Goal: Task Accomplishment & Management: Manage account settings

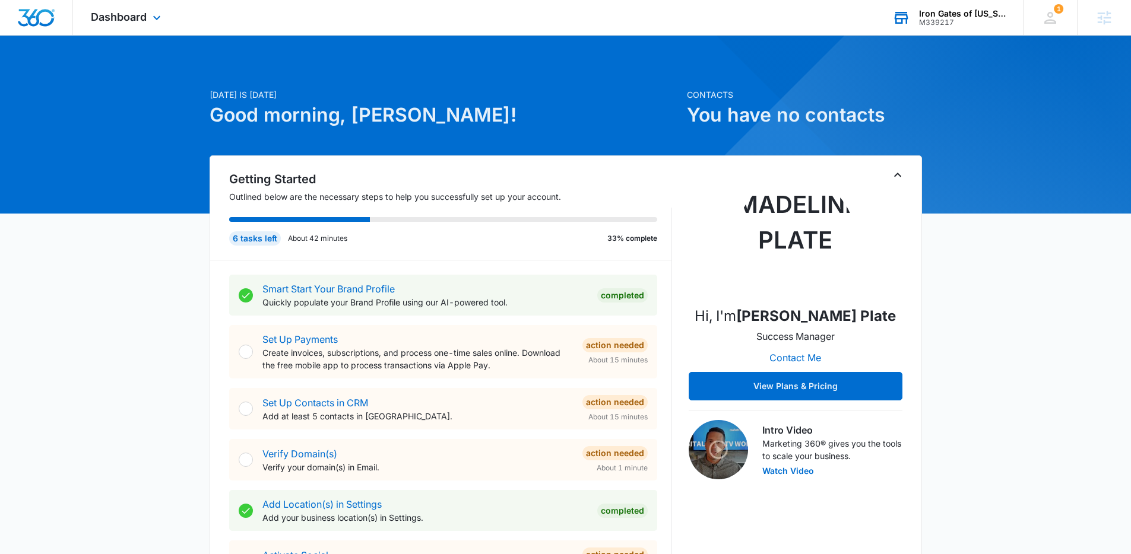
click at [948, 10] on div "Iron Gates of Louisiana" at bounding box center [962, 13] width 87 height 9
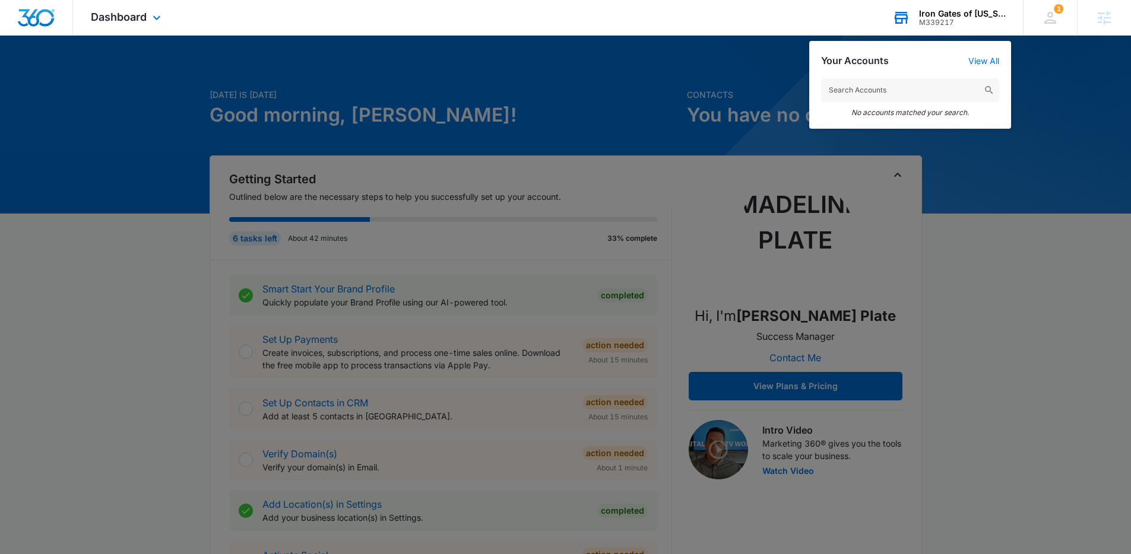
click at [929, 91] on input "text" at bounding box center [910, 90] width 178 height 24
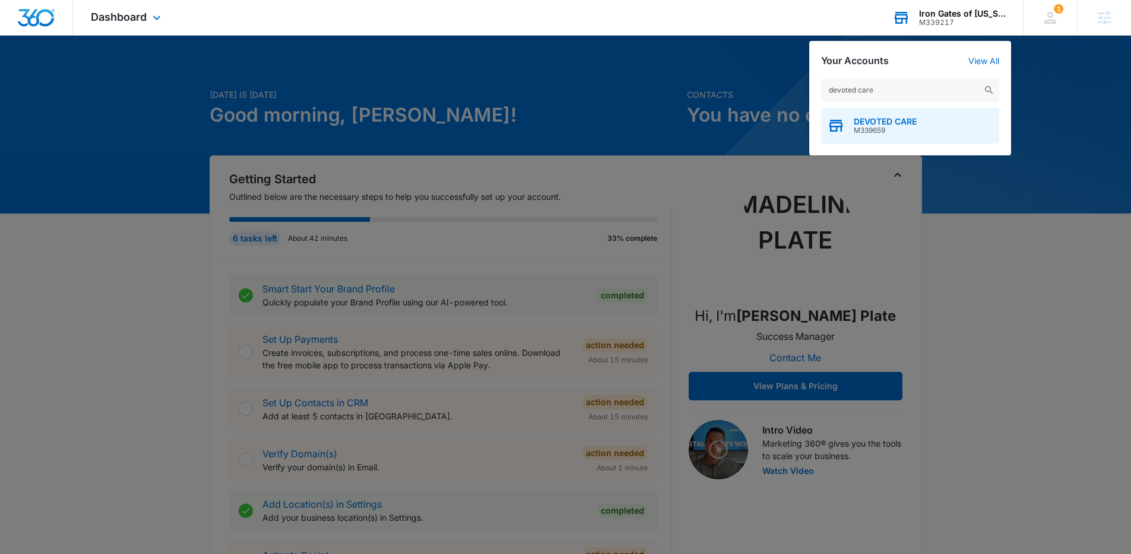
type input "devoted care"
click at [877, 126] on span "M339659" at bounding box center [884, 130] width 63 height 8
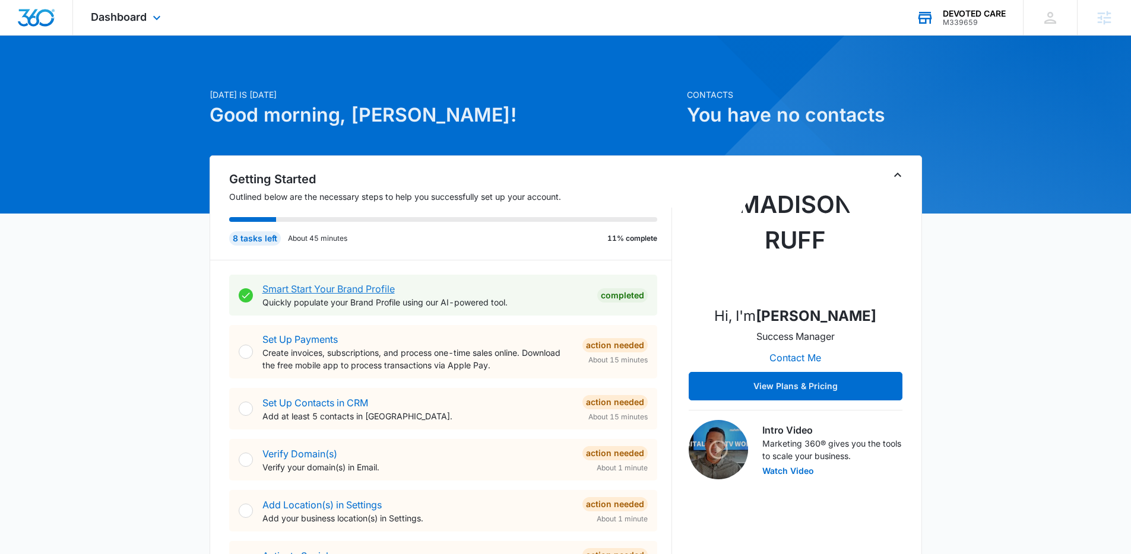
click at [338, 290] on link "Smart Start Your Brand Profile" at bounding box center [328, 289] width 132 height 12
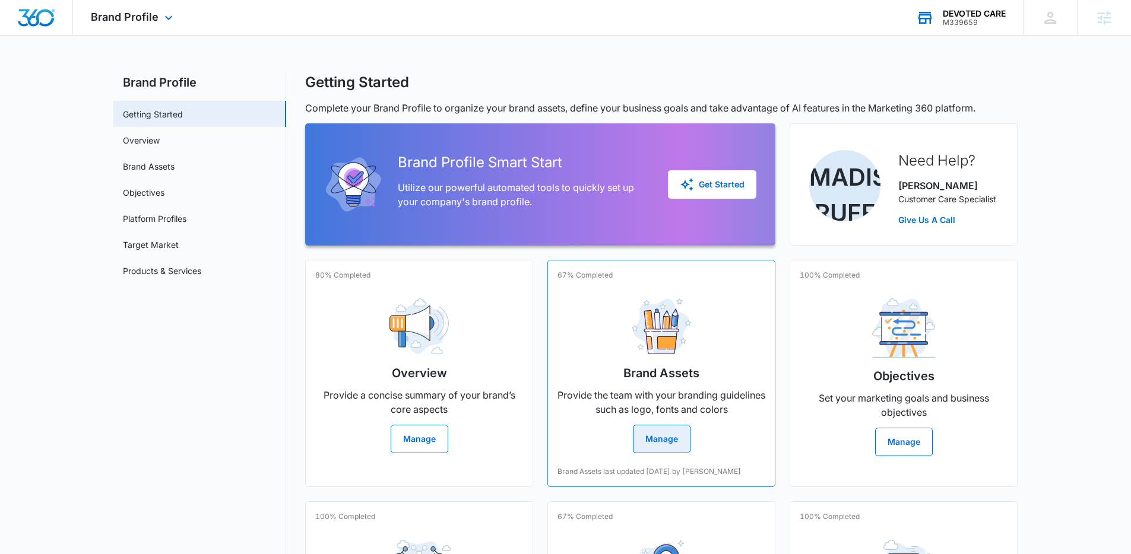
click at [652, 433] on button "Manage" at bounding box center [662, 439] width 58 height 28
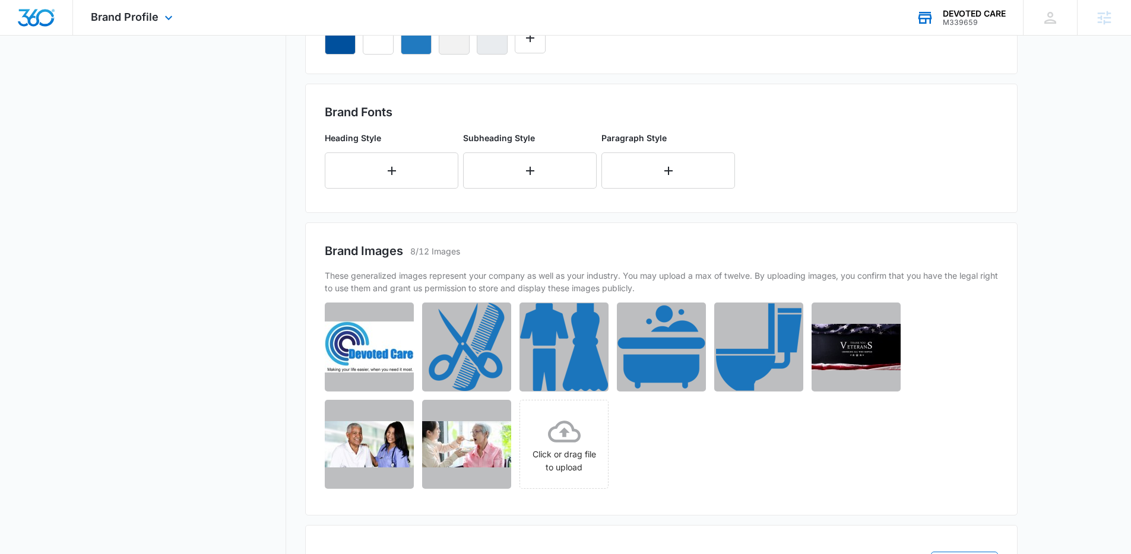
scroll to position [389, 0]
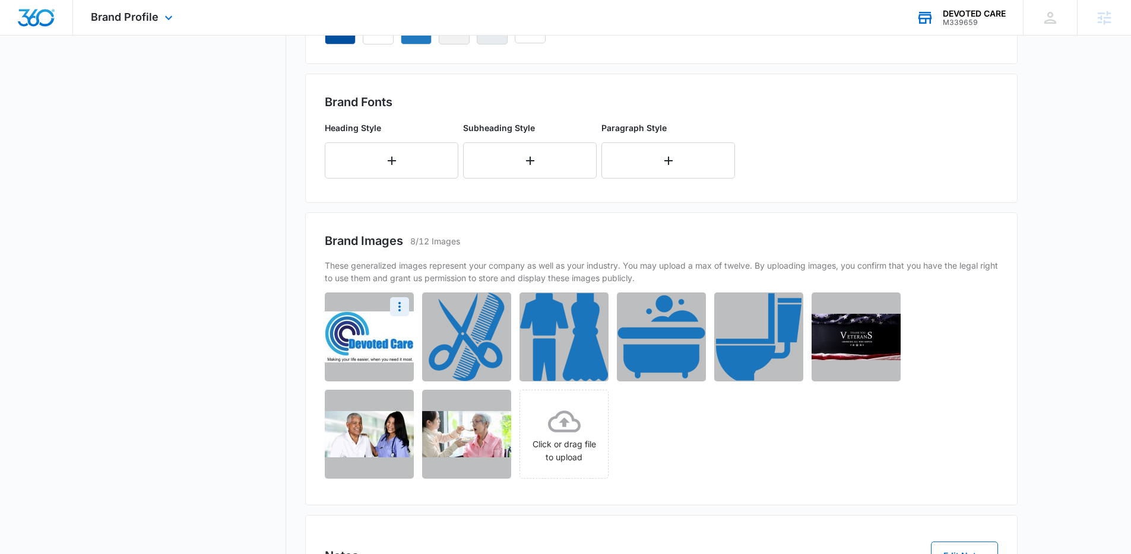
click at [358, 342] on img at bounding box center [369, 337] width 89 height 51
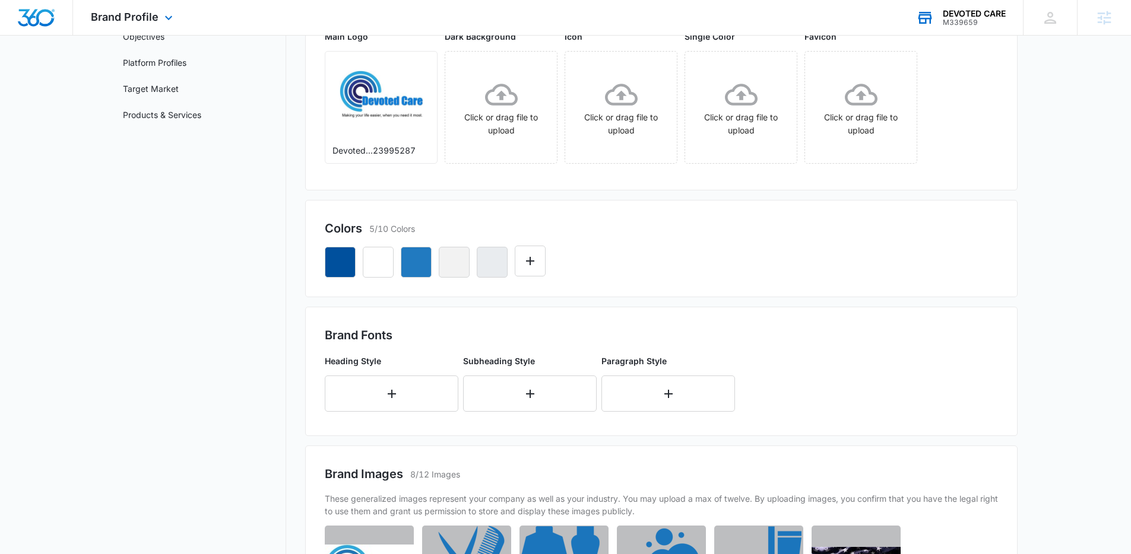
scroll to position [0, 0]
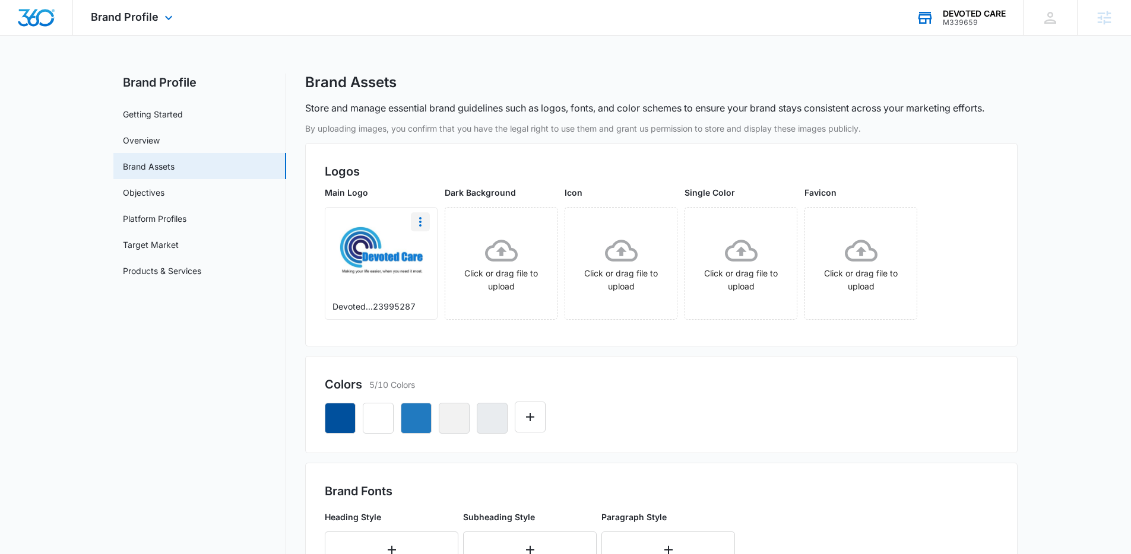
click at [426, 226] on icon "More" at bounding box center [420, 222] width 14 height 14
click at [452, 252] on div "Download" at bounding box center [445, 255] width 39 height 8
click at [748, 56] on div "Brand Profile Apps Reputation Websites Forms CRM Email Social Shop Content Ads …" at bounding box center [565, 515] width 1131 height 1031
click at [712, 67] on div "Brand Profile Apps Reputation Websites Forms CRM Email Social Shop Content Ads …" at bounding box center [565, 515] width 1131 height 1031
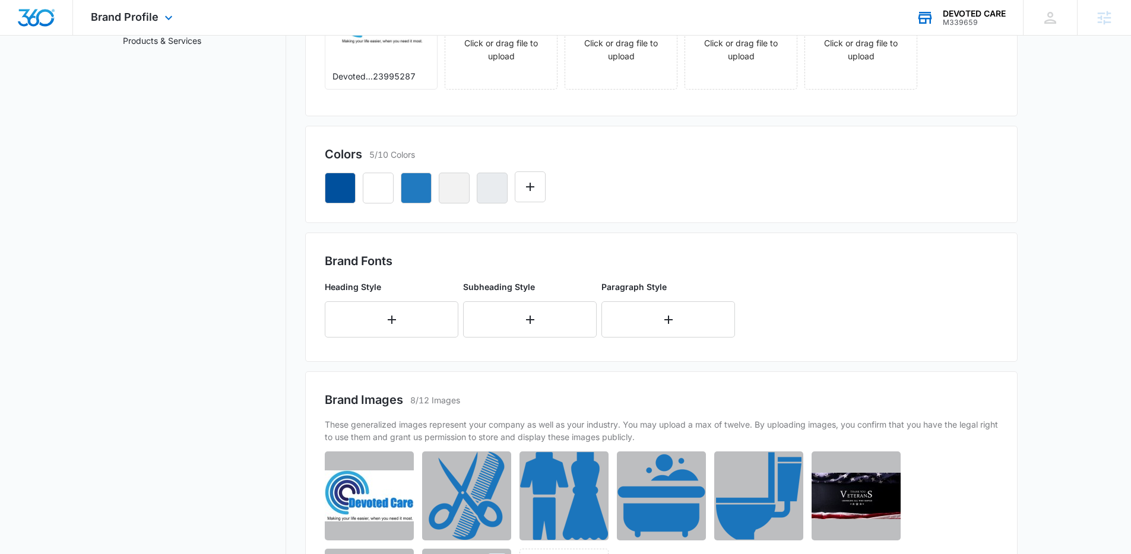
scroll to position [339, 0]
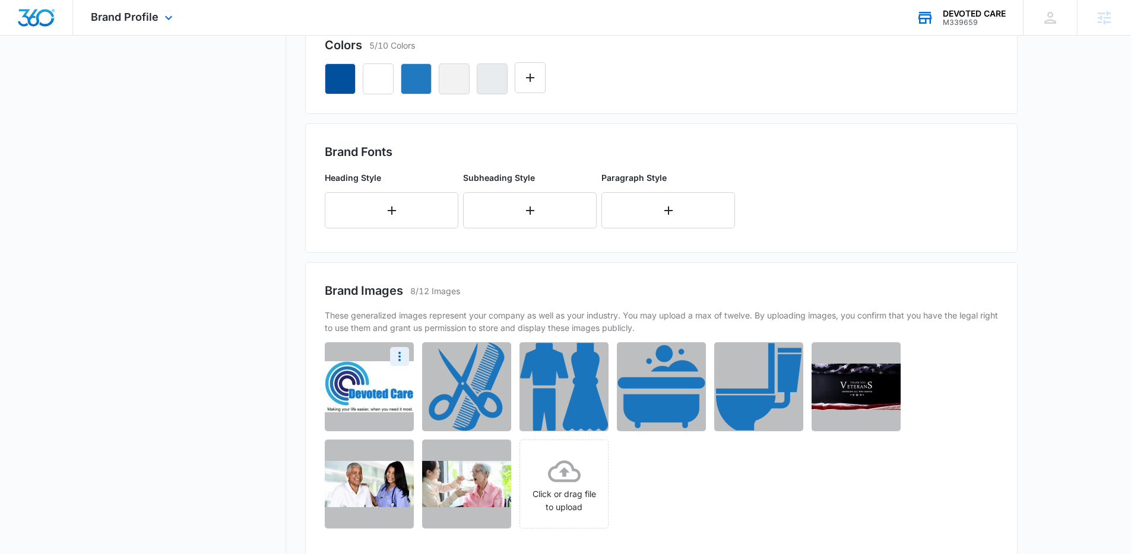
click at [375, 407] on img at bounding box center [369, 386] width 89 height 51
click at [404, 353] on icon "More" at bounding box center [399, 357] width 14 height 14
click at [564, 287] on div "Brand Images 8/12 Images" at bounding box center [661, 291] width 673 height 18
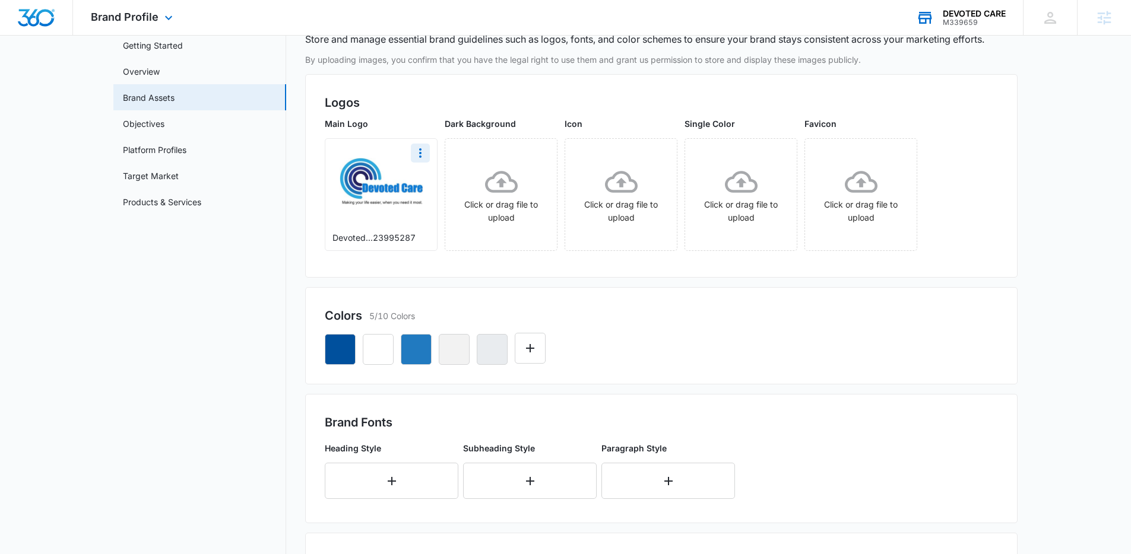
scroll to position [0, 0]
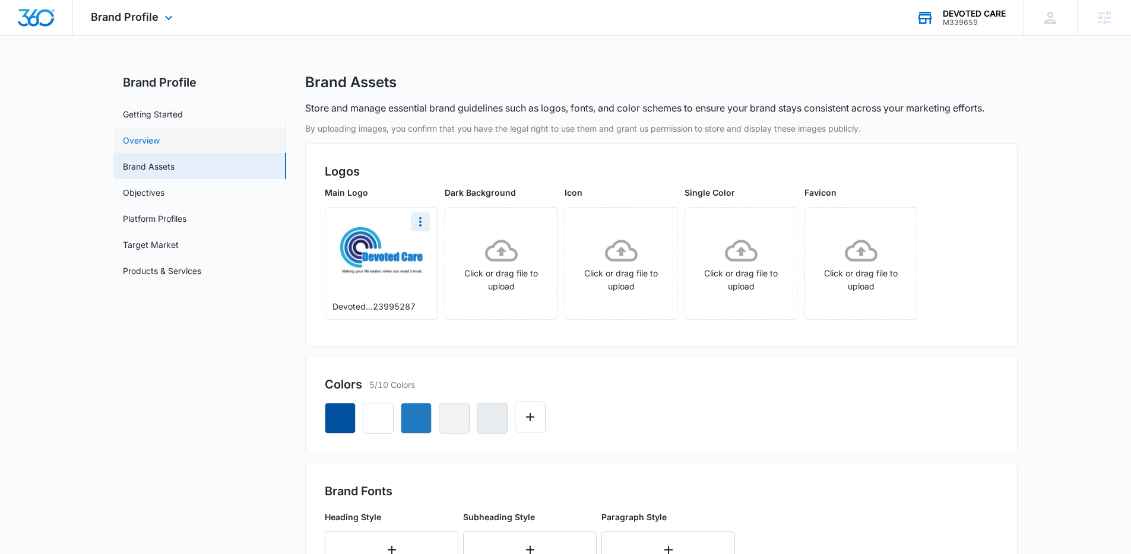
click at [160, 139] on link "Overview" at bounding box center [141, 140] width 37 height 12
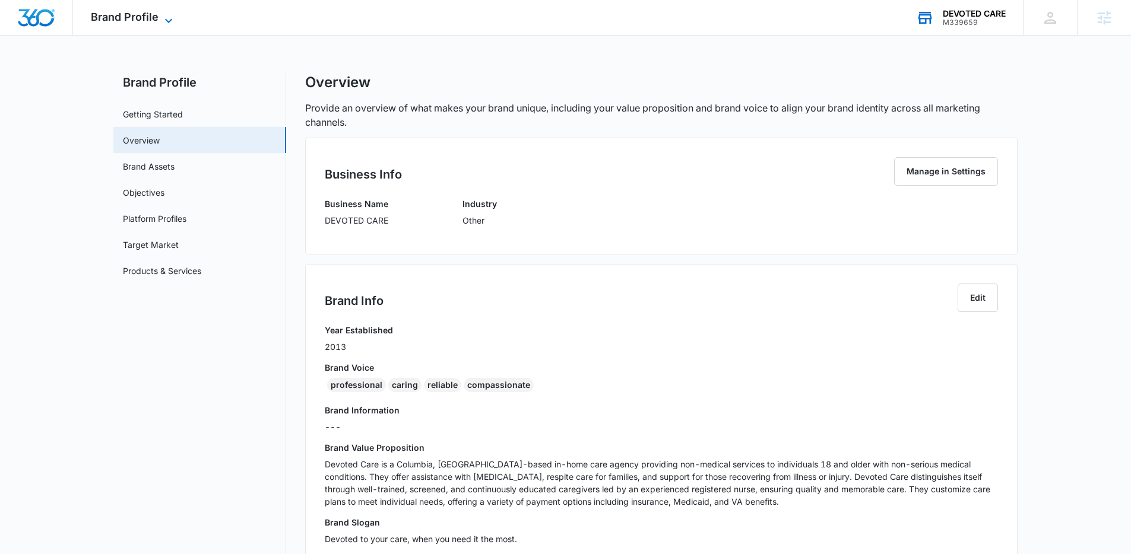
click at [139, 16] on span "Brand Profile" at bounding box center [125, 17] width 68 height 12
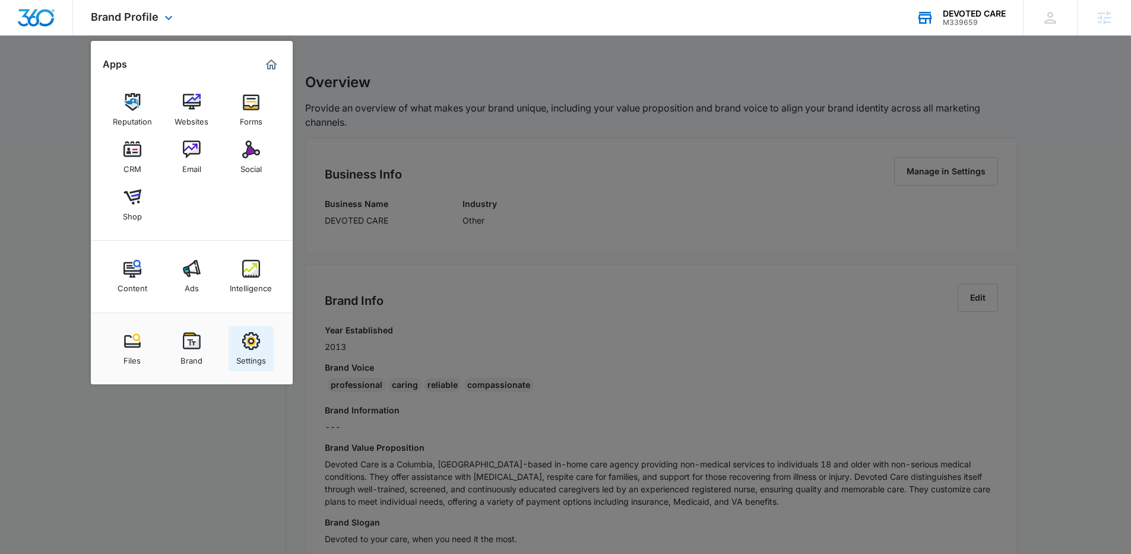
click at [255, 345] on img at bounding box center [251, 341] width 18 height 18
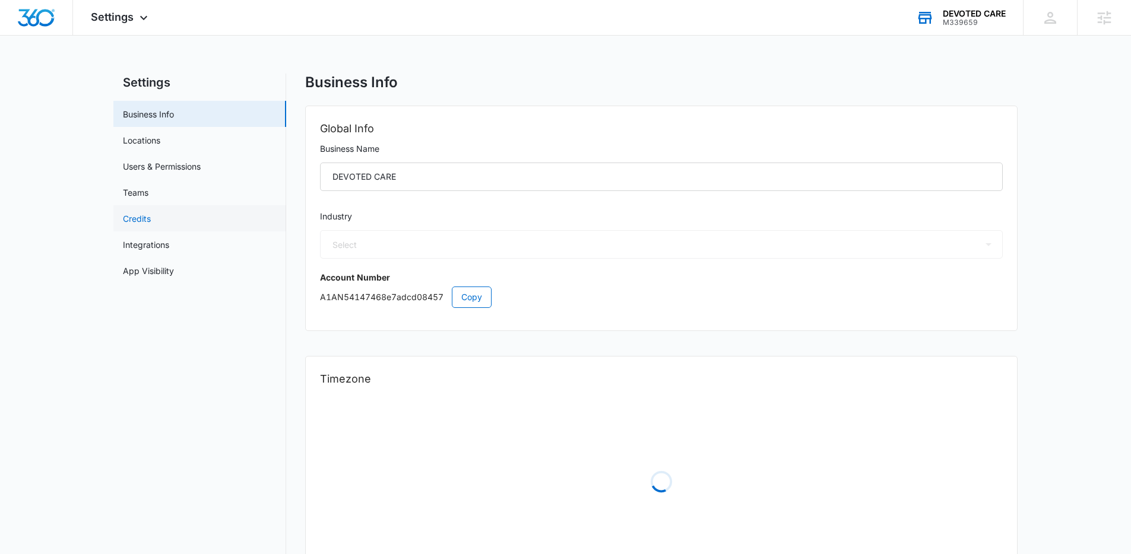
select select "52"
select select "US"
select select "America/New_York"
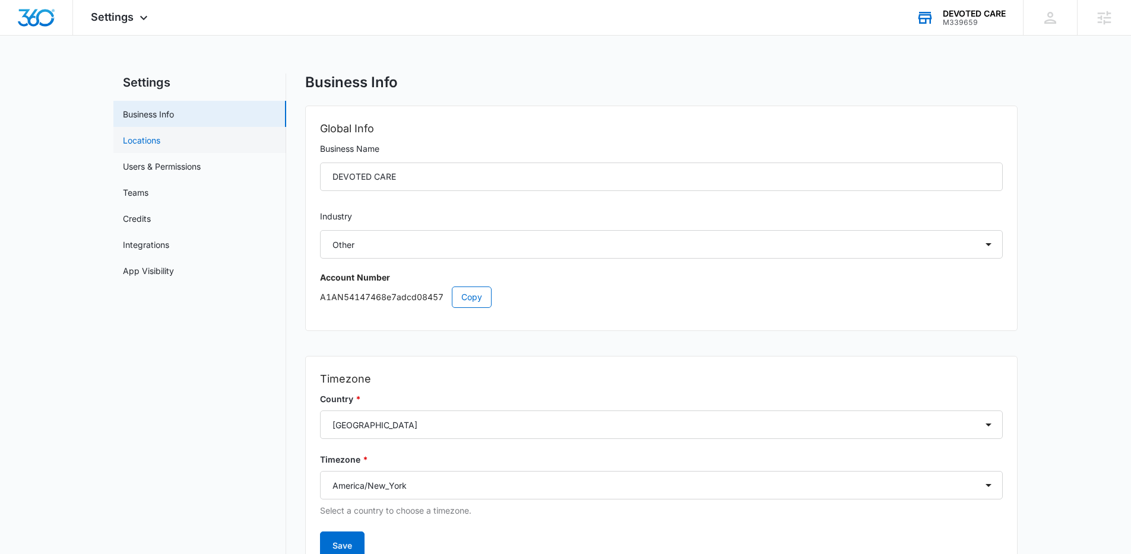
click at [150, 144] on link "Locations" at bounding box center [141, 140] width 37 height 12
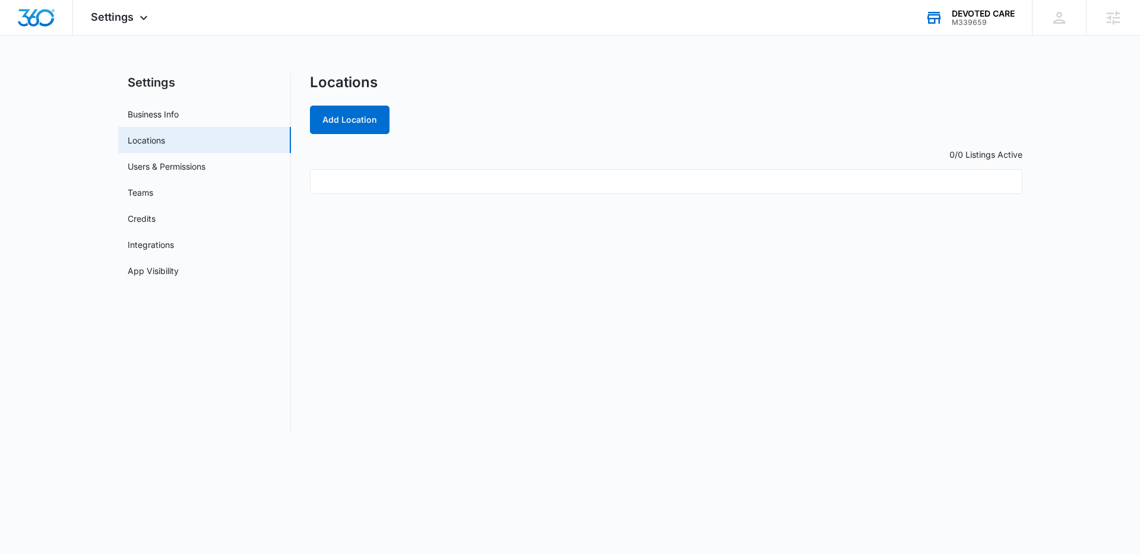
click at [434, 180] on ul at bounding box center [666, 181] width 712 height 25
click at [341, 129] on button "Add Location" at bounding box center [350, 120] width 80 height 28
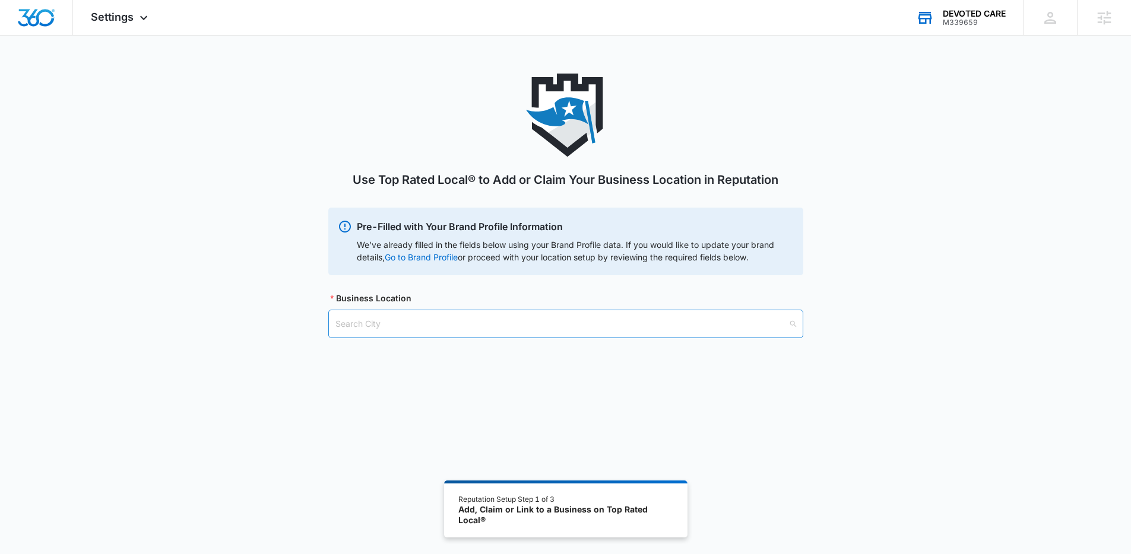
click at [413, 324] on input "search" at bounding box center [561, 323] width 452 height 27
drag, startPoint x: 520, startPoint y: 323, endPoint x: 264, endPoint y: 321, distance: 255.8
click at [264, 321] on div "Use Top Rated Local® to Add or Claim Your Business Location in Reputation Pre-F…" at bounding box center [565, 220] width 1131 height 293
paste input "7340 Parklane Rd. Suite 203 Columbia, SC 29223"
type input "7340 Parklane Rd. Suite 203 Columbia, SC 29223"
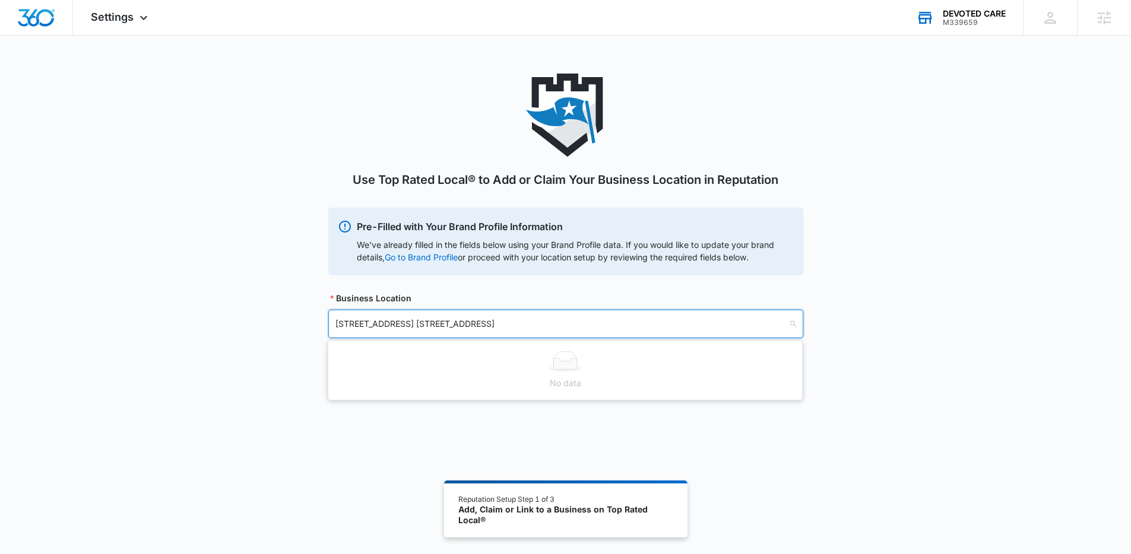
click at [757, 326] on input "7340 Parklane Rd. Suite 203 Columbia, SC 29223" at bounding box center [561, 323] width 452 height 27
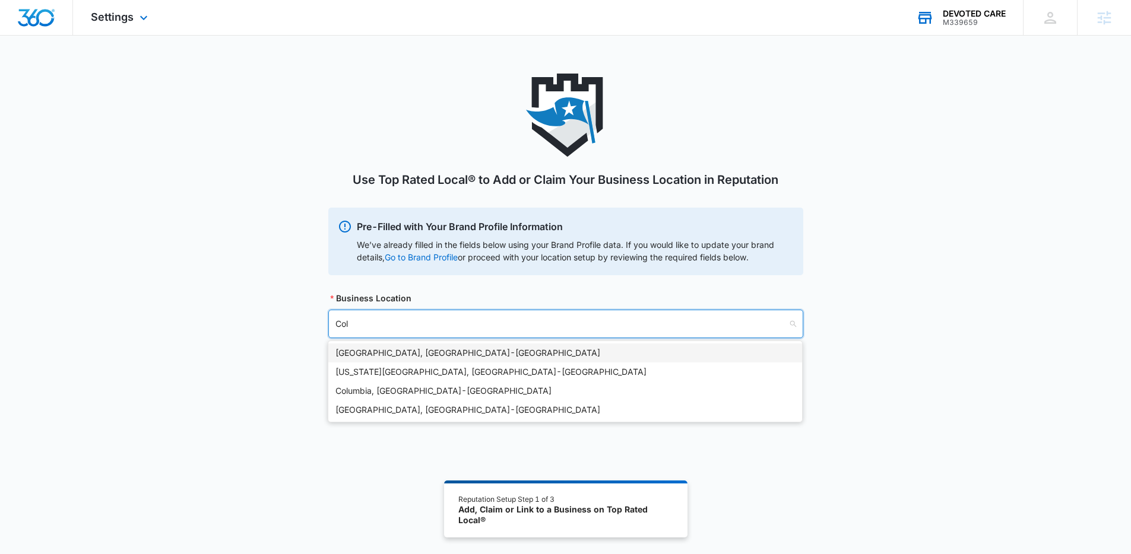
type input "Col"
type input "columbia"
click at [397, 352] on div "Columbia, SC - USA" at bounding box center [564, 353] width 459 height 13
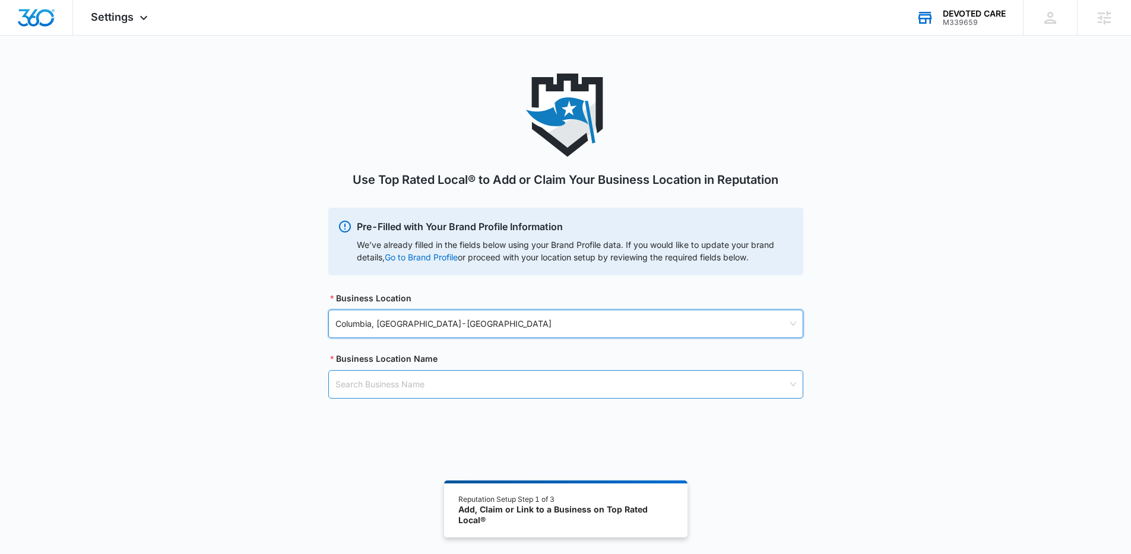
click at [447, 383] on input "search" at bounding box center [561, 384] width 452 height 27
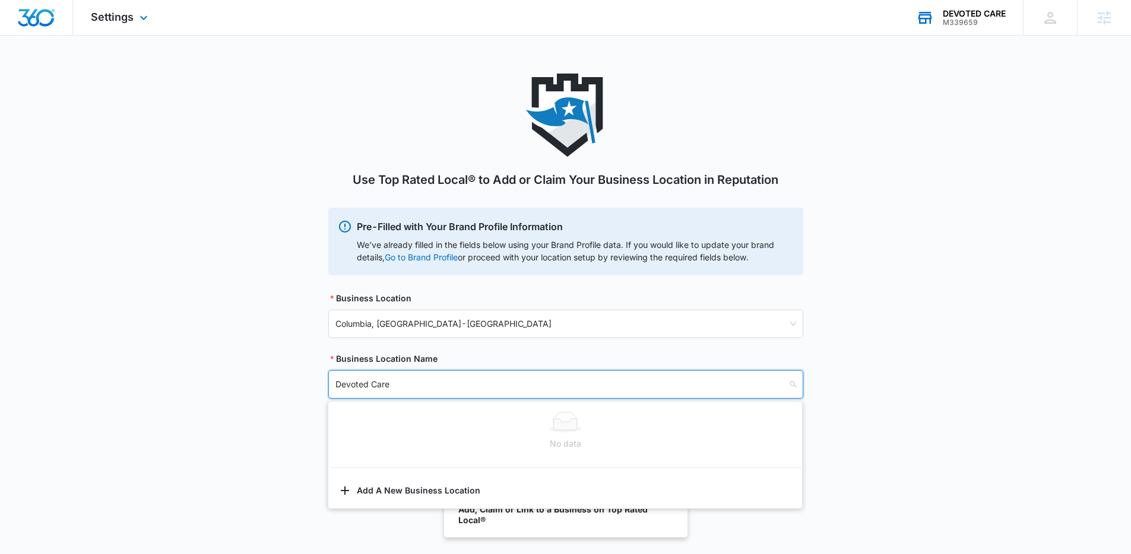
type input "Devoted Care"
click at [443, 377] on input "search" at bounding box center [561, 384] width 452 height 27
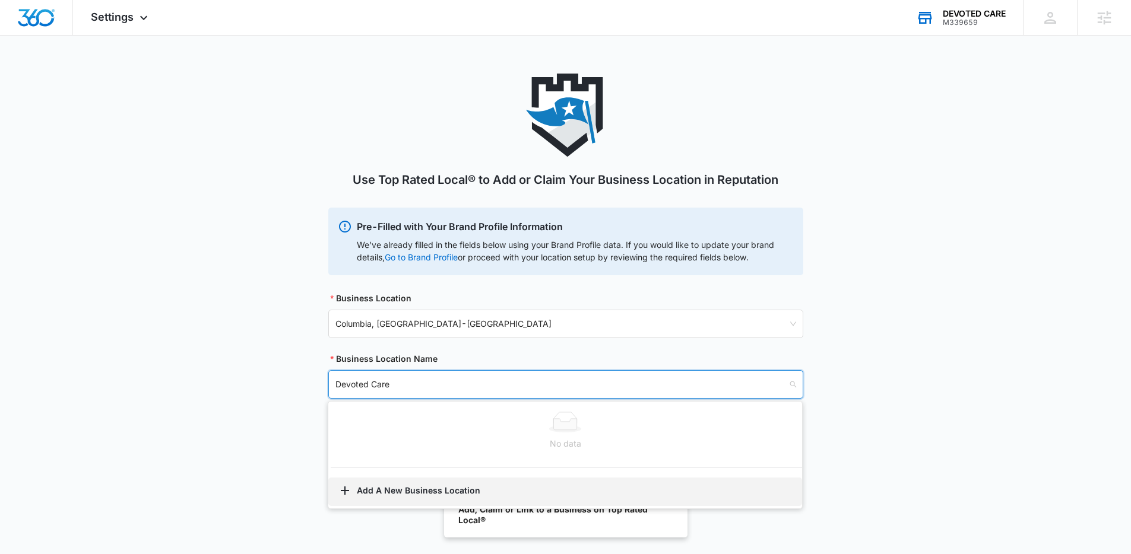
type input "Devoted Care"
click at [442, 495] on button "Add A New Business Location" at bounding box center [565, 492] width 474 height 28
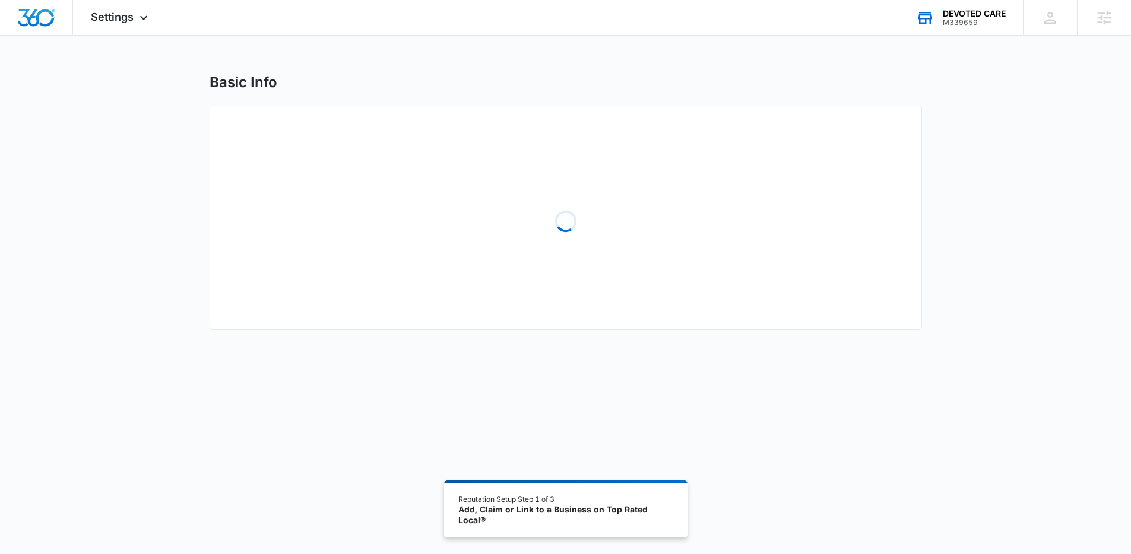
select select "South Carolina"
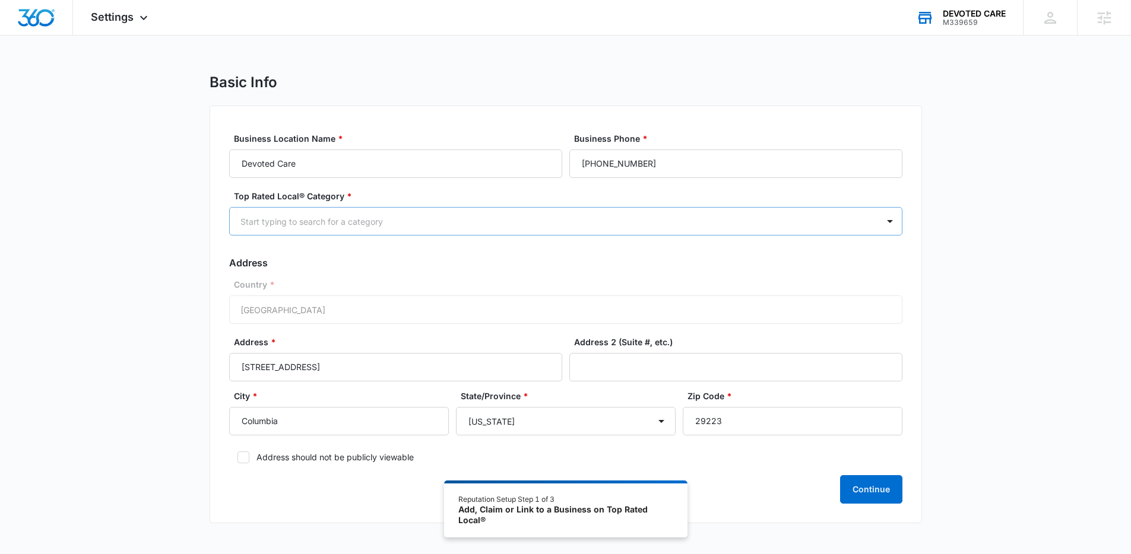
click at [395, 220] on div at bounding box center [551, 221] width 622 height 15
type input "i"
type input "Sen"
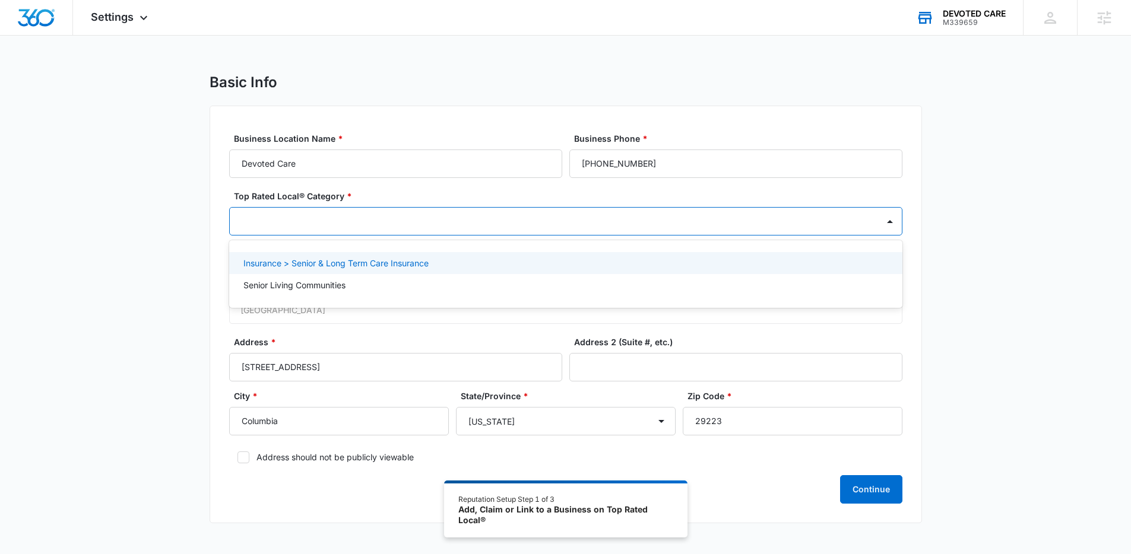
click at [290, 219] on div at bounding box center [551, 221] width 622 height 15
click at [287, 222] on div at bounding box center [551, 221] width 622 height 15
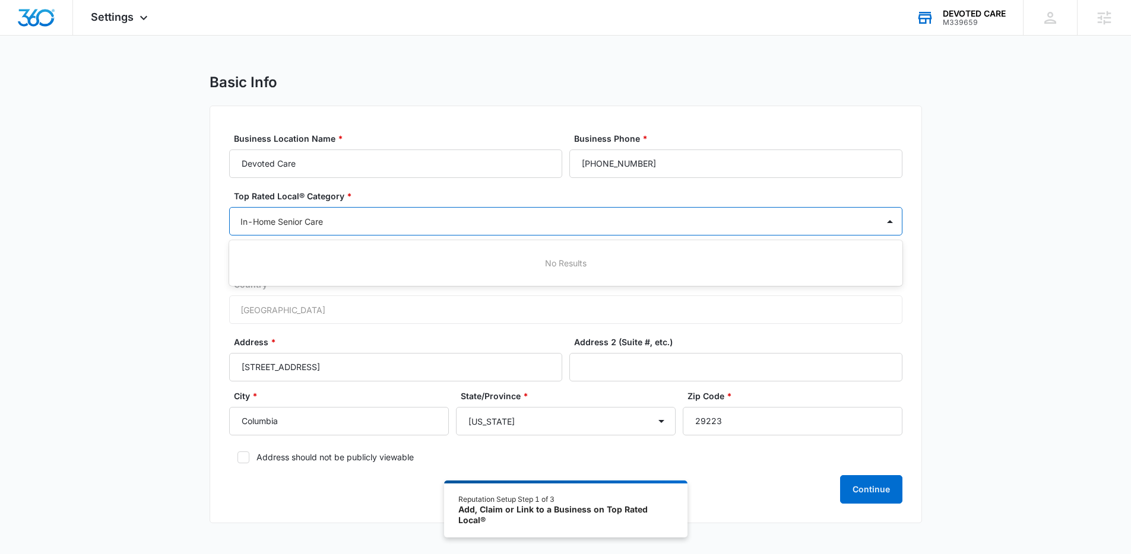
type input "In-Home Senior Care"
click at [840, 475] on button "Continue" at bounding box center [871, 489] width 62 height 28
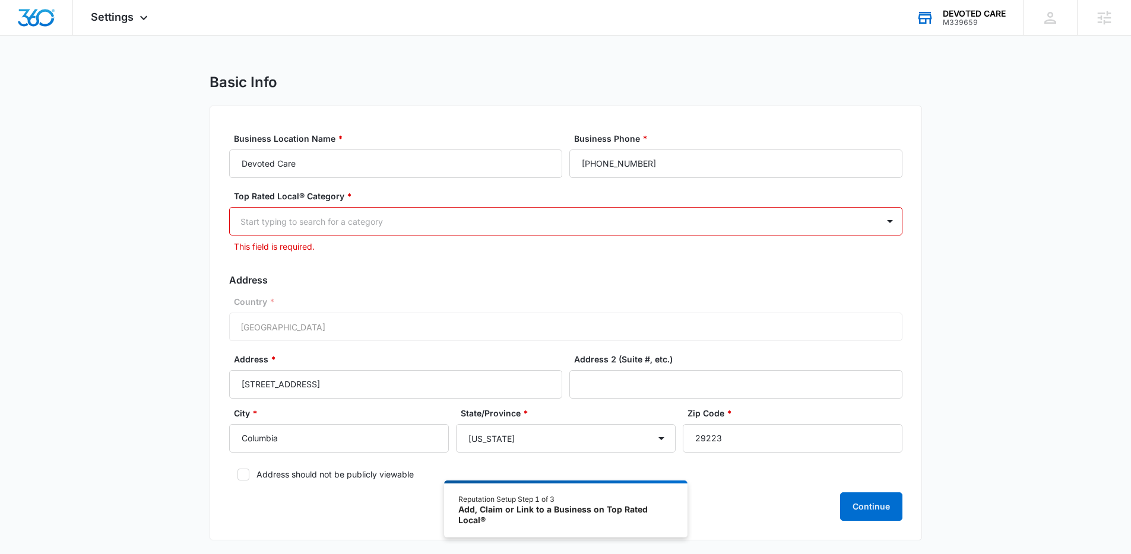
click at [970, 271] on div "Basic Info Business Location Name * Devoted Care Business Phone * (803) 764-116…" at bounding box center [565, 314] width 1131 height 481
click at [422, 212] on div "Start typing to search for a category" at bounding box center [554, 221] width 648 height 27
type input "Senior"
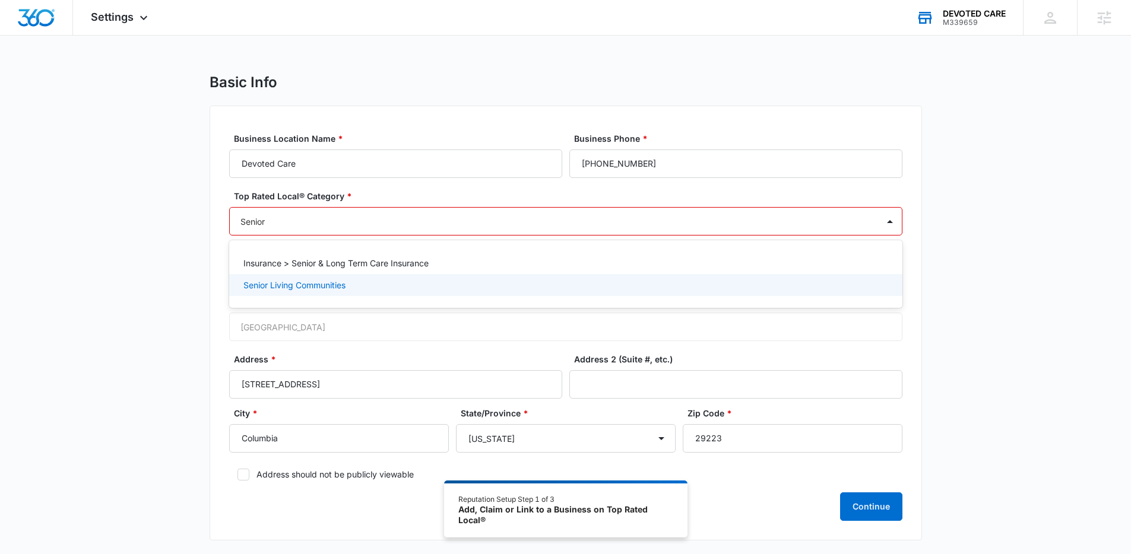
click at [371, 291] on div "Senior Living Communities" at bounding box center [564, 285] width 642 height 12
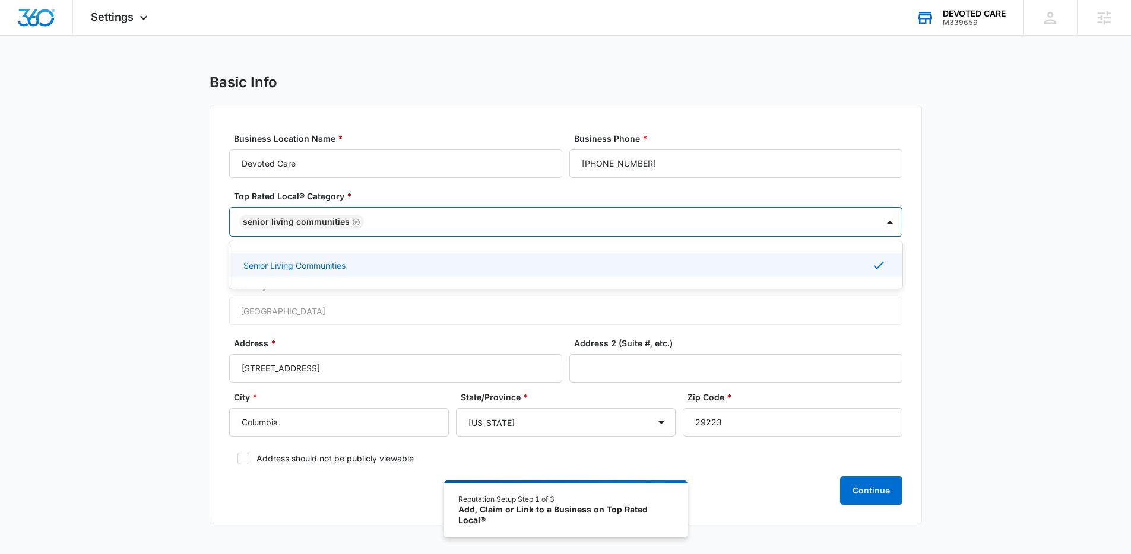
click at [172, 298] on div "Basic Info Business Location Name * Devoted Care Business Phone * (803) 764-116…" at bounding box center [565, 306] width 1131 height 465
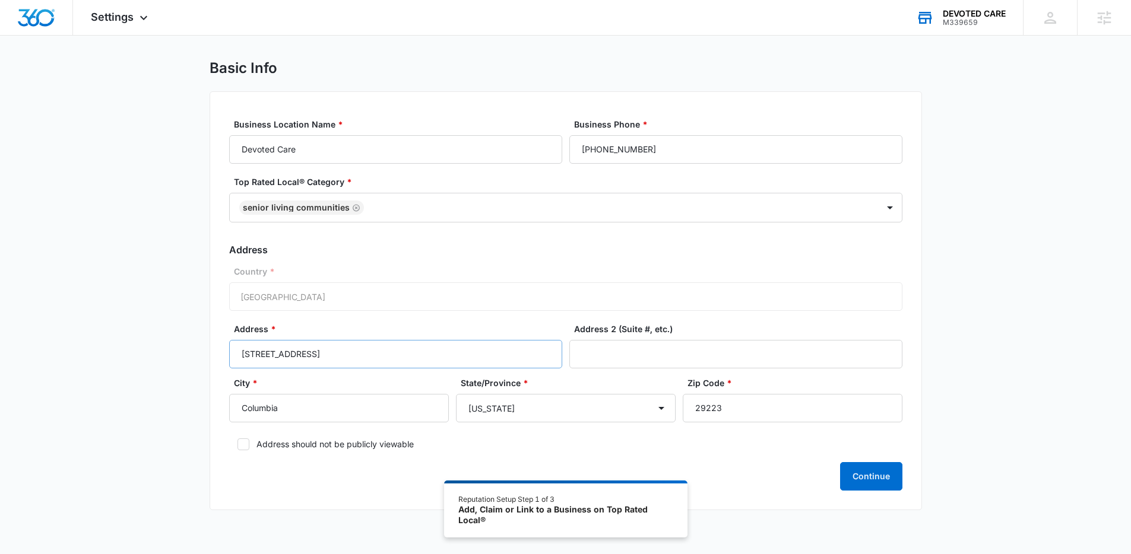
scroll to position [65, 0]
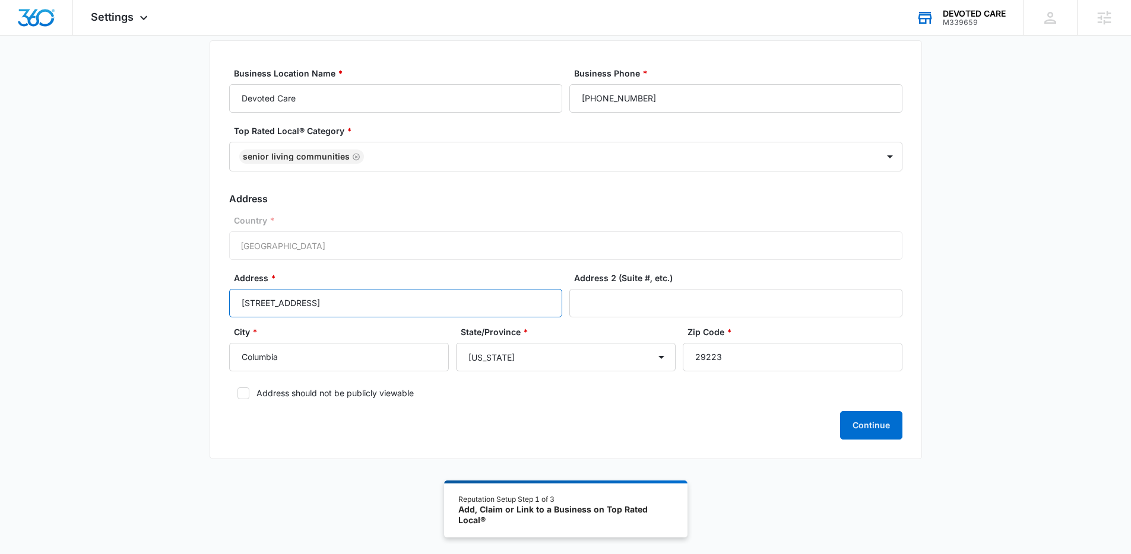
drag, startPoint x: 371, startPoint y: 306, endPoint x: 313, endPoint y: 300, distance: 58.5
click at [313, 300] on input "7340 Parklane Rd Suite 203" at bounding box center [395, 303] width 333 height 28
type input "7340 Parklane Rd"
click at [651, 296] on input "Address 2 (Suite #, etc.)" at bounding box center [735, 303] width 333 height 28
paste input "Suite 203"
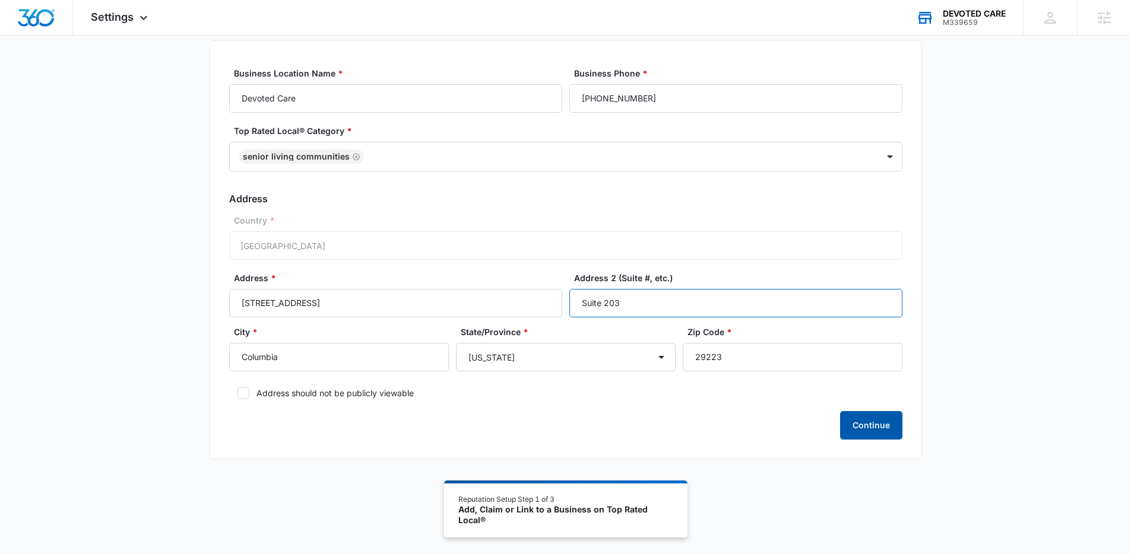
type input "Suite 203"
click at [874, 430] on button "Continue" at bounding box center [871, 425] width 62 height 28
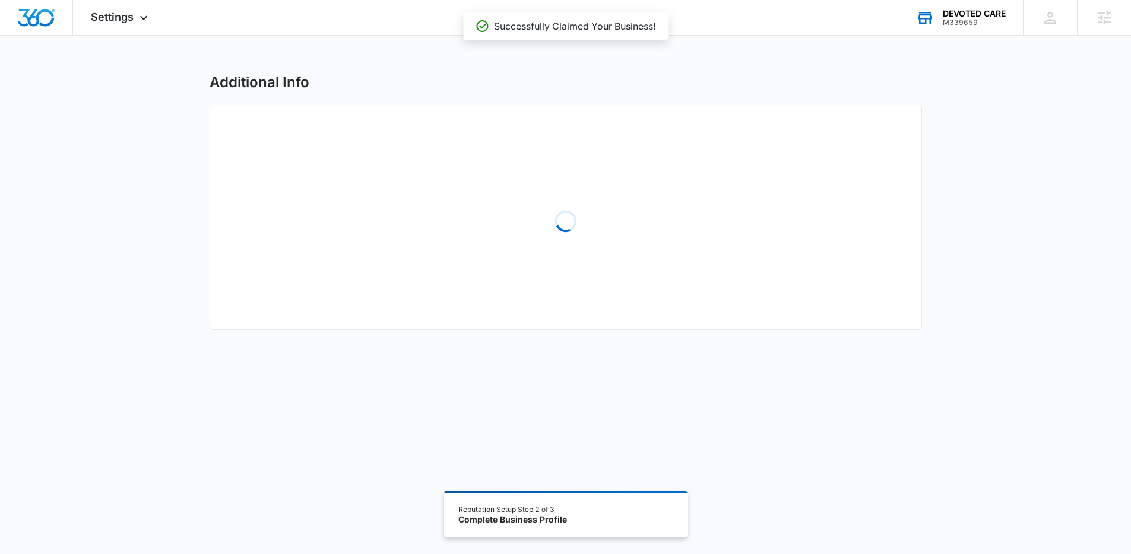
select select "2013"
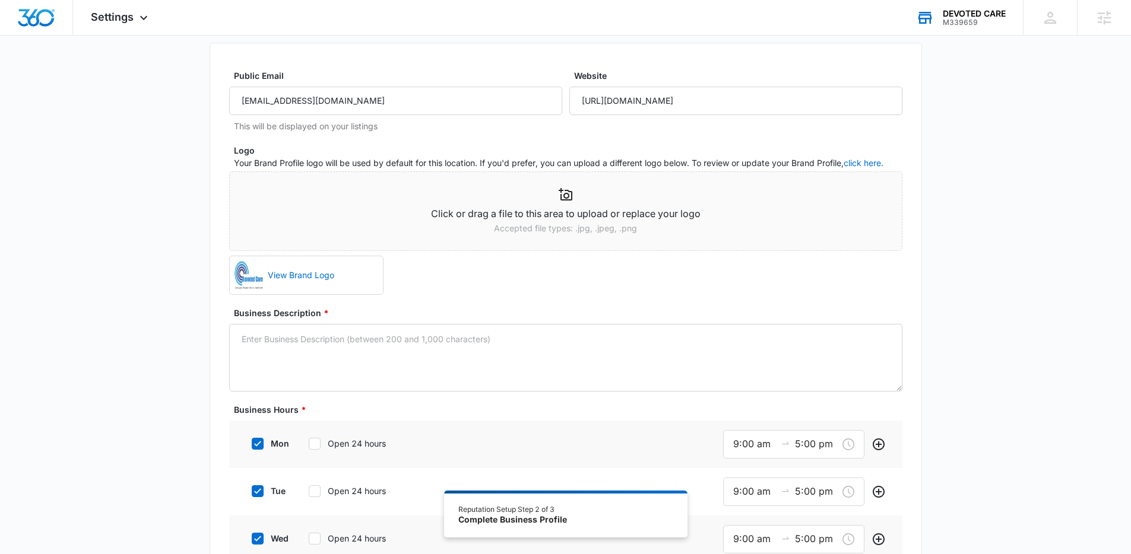
scroll to position [72, 0]
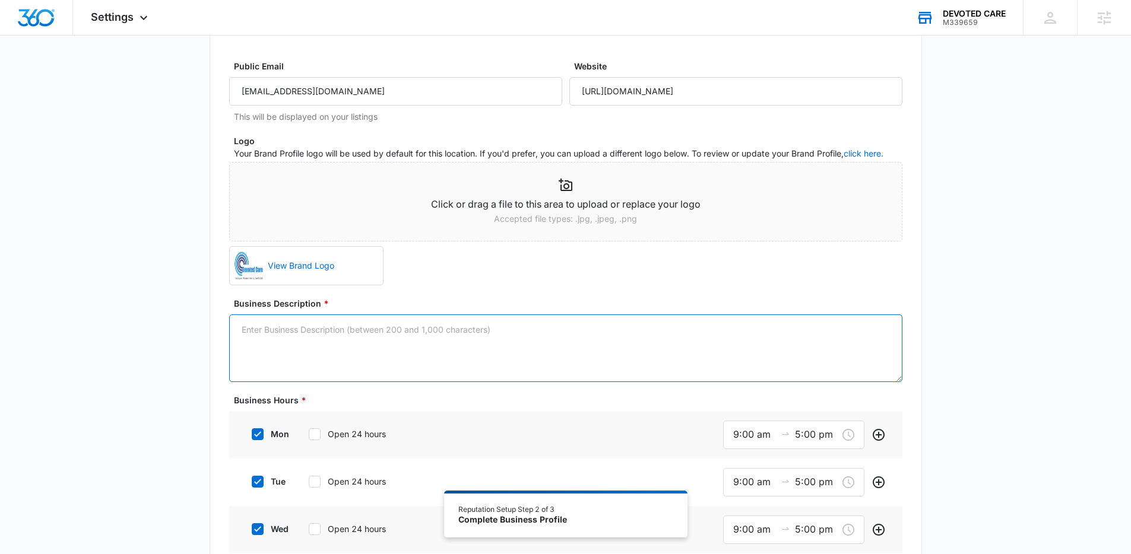
click at [430, 334] on textarea "Business Description *" at bounding box center [565, 349] width 673 height 68
paste textarea "We are devoted to your care, when you need it the most. We've been faithfully s…"
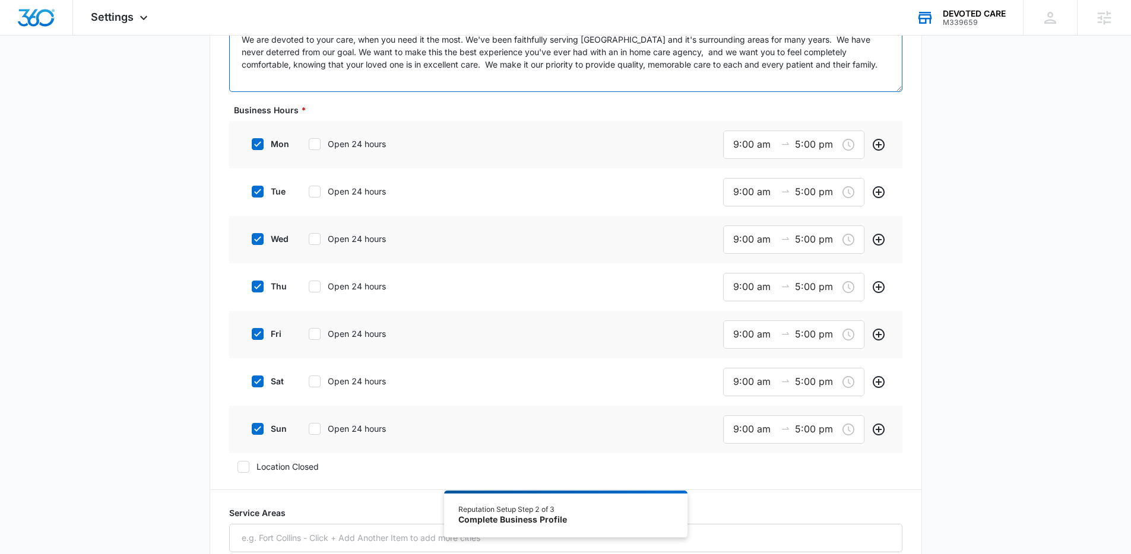
scroll to position [370, 0]
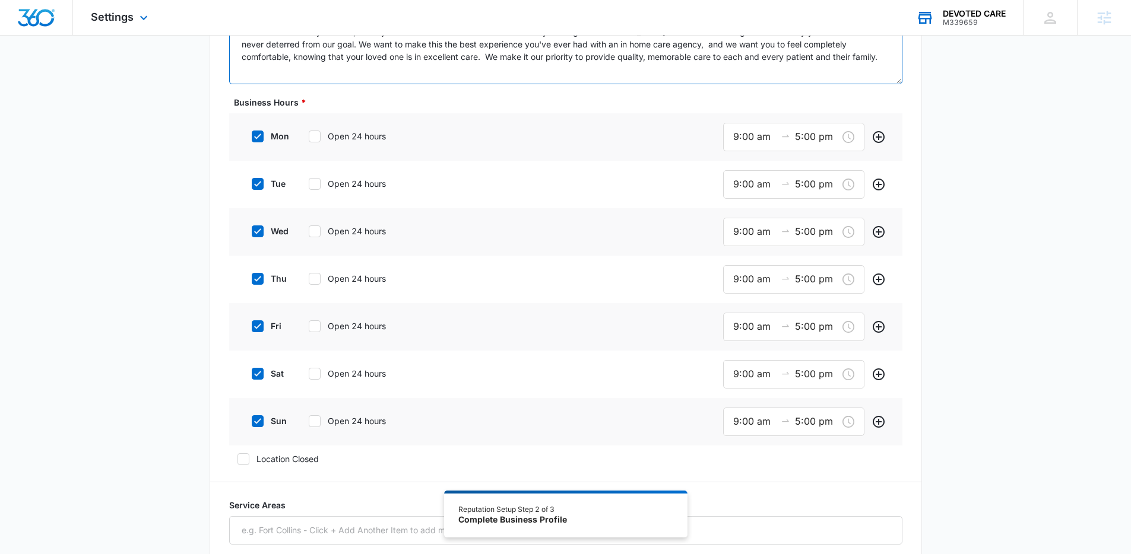
type textarea "We are devoted to your care, when you need it the most. We've been faithfully s…"
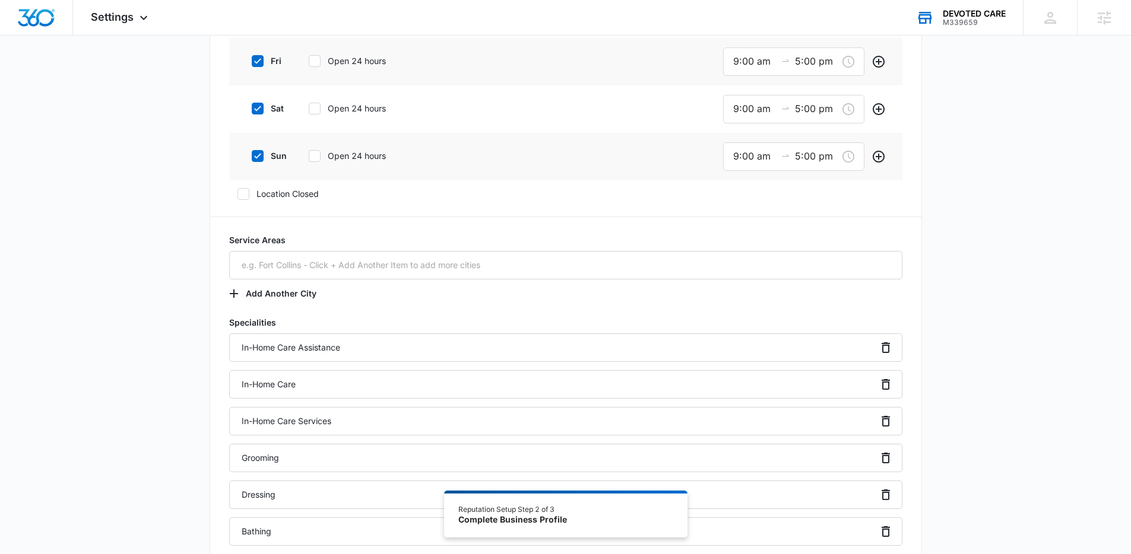
scroll to position [643, 0]
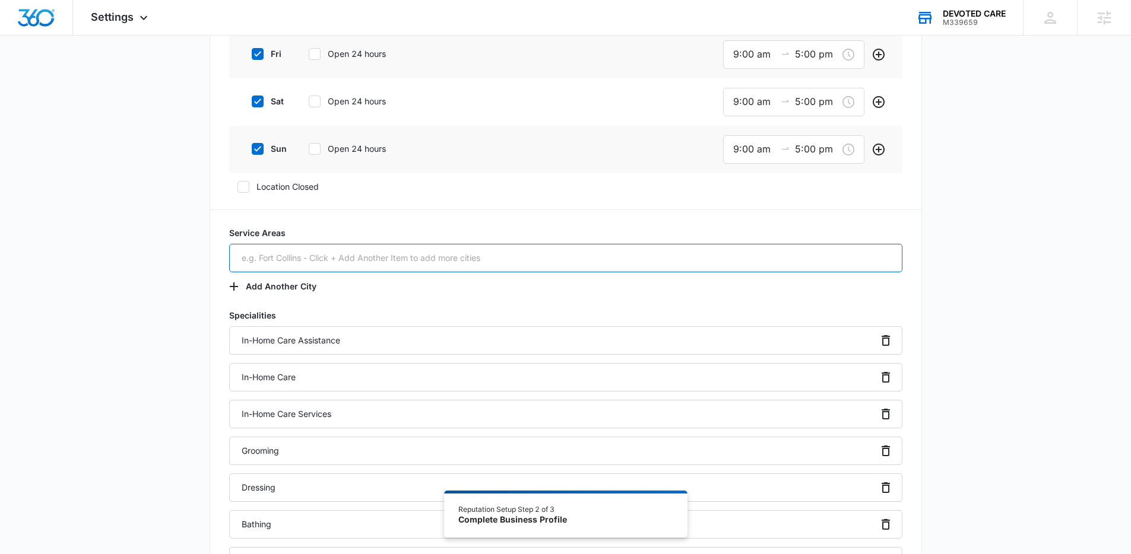
click at [395, 262] on input "text" at bounding box center [565, 258] width 673 height 28
type input "Columbia, SC"
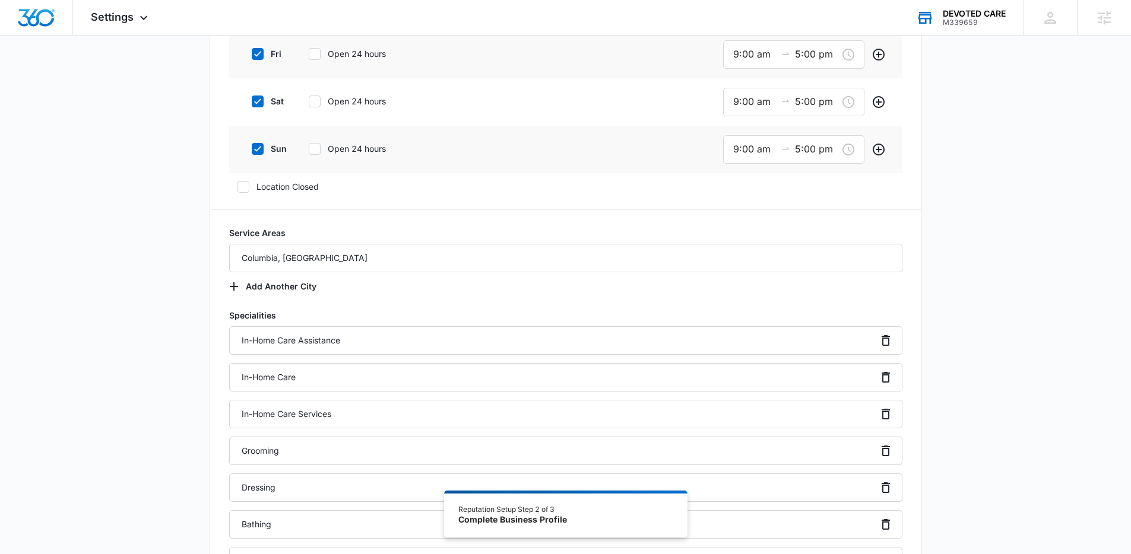
click at [417, 291] on div "Service Areas Columbia, SC Add Another City" at bounding box center [565, 264] width 673 height 74
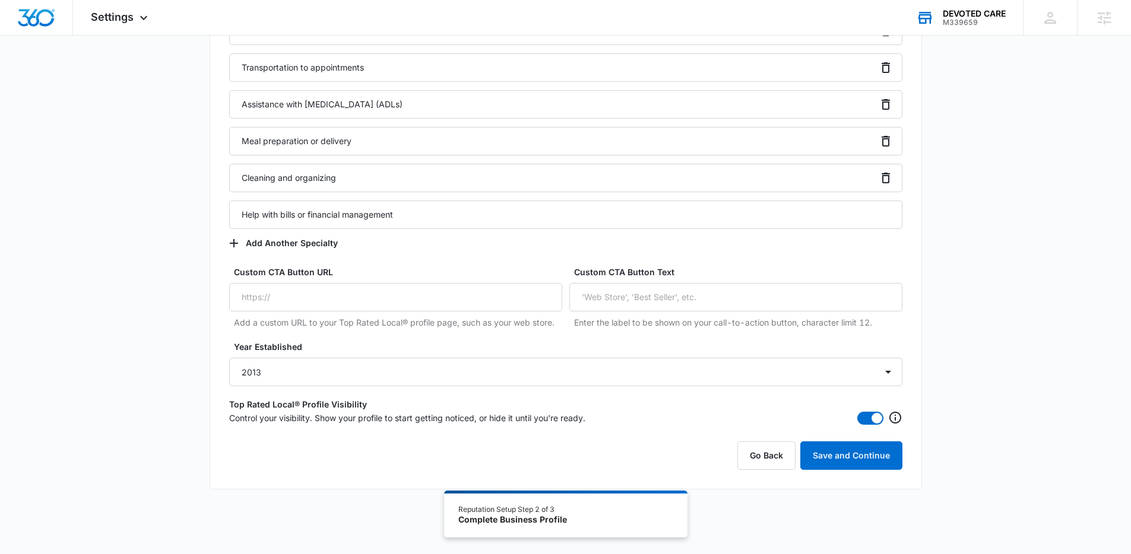
scroll to position [2756, 0]
click at [868, 419] on span at bounding box center [870, 417] width 26 height 13
click at [865, 419] on input "checkbox" at bounding box center [860, 415] width 8 height 8
checkbox input "false"
click at [825, 462] on button "Save and Continue" at bounding box center [851, 455] width 102 height 28
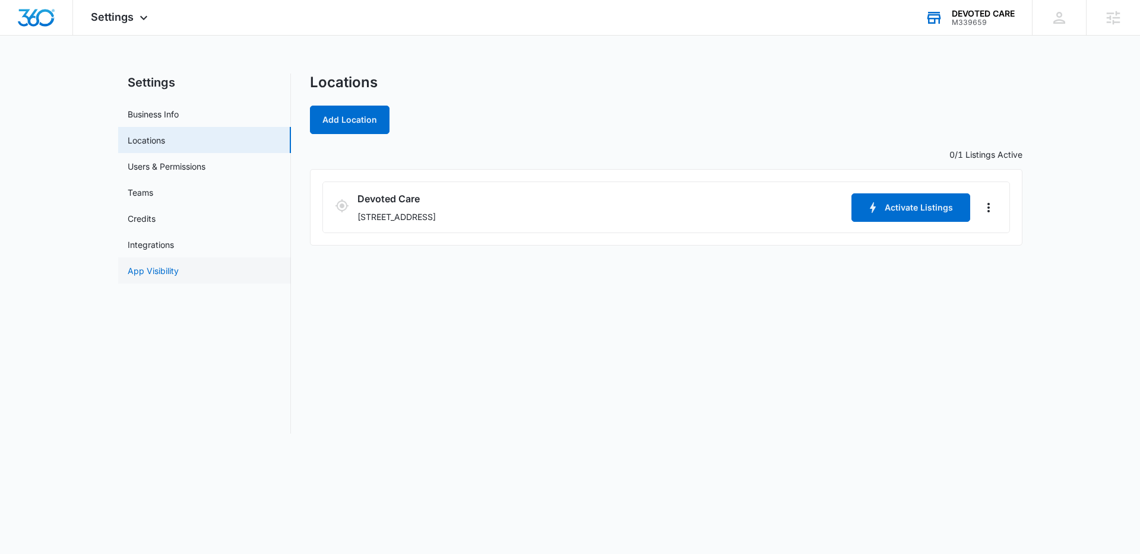
click at [167, 277] on link "App Visibility" at bounding box center [153, 271] width 51 height 12
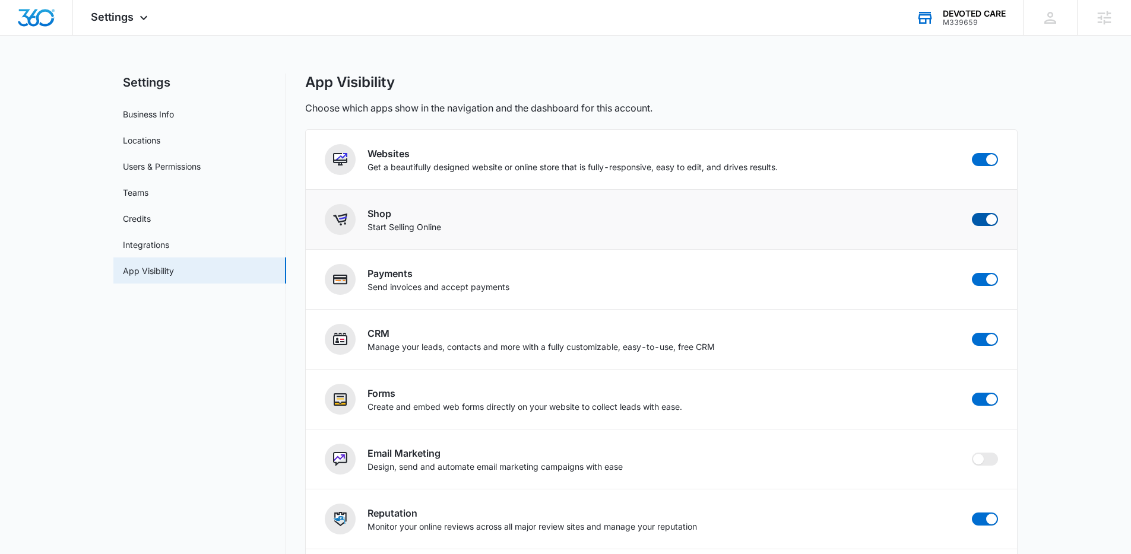
click at [984, 222] on span at bounding box center [985, 219] width 26 height 13
click at [972, 213] on input "checkbox" at bounding box center [971, 212] width 1 height 1
checkbox input "false"
click at [138, 20] on icon at bounding box center [144, 21] width 14 height 14
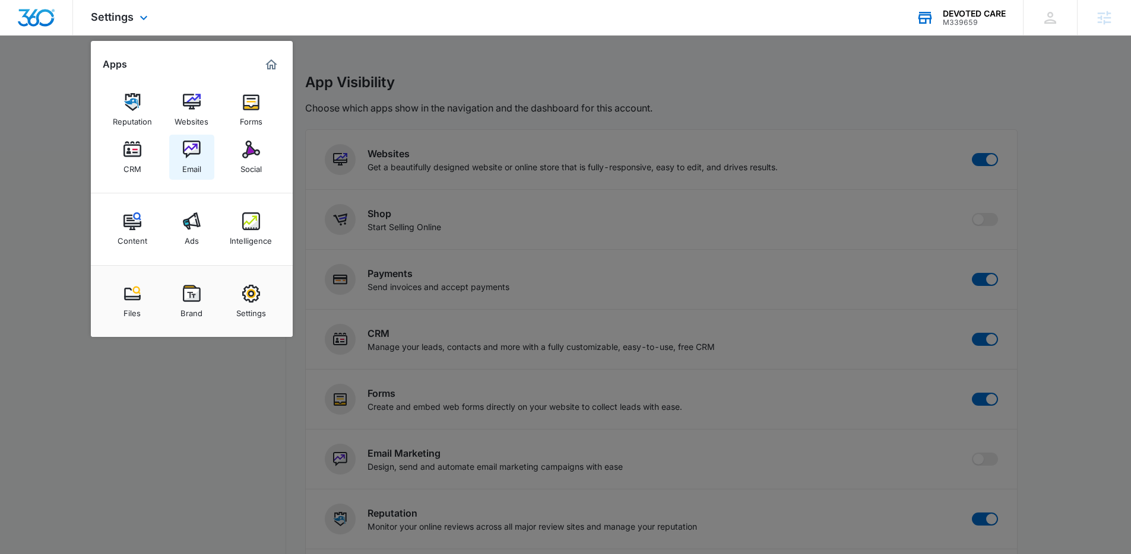
click at [202, 164] on link "Email" at bounding box center [191, 157] width 45 height 45
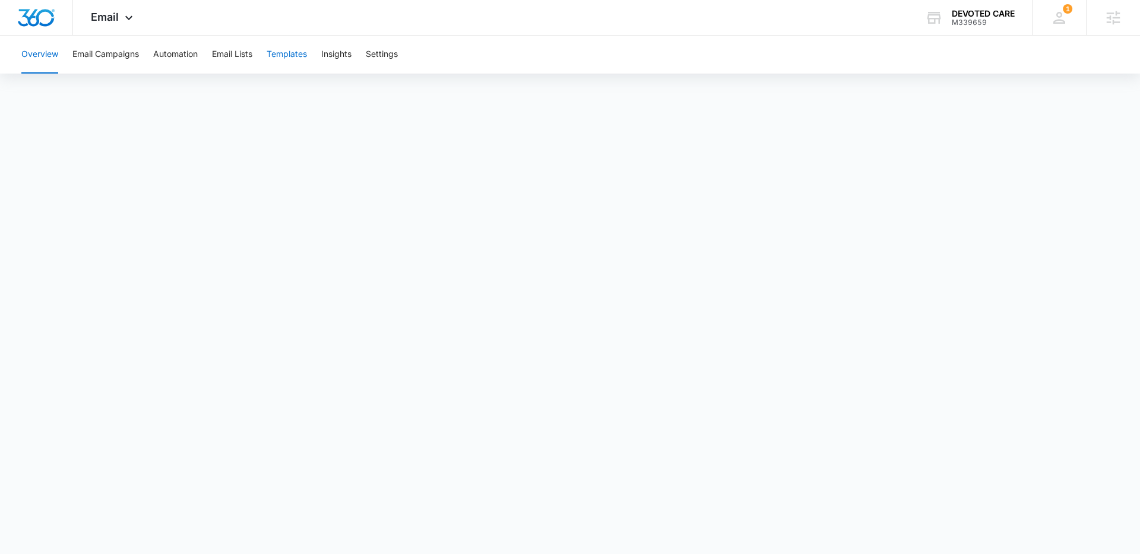
click at [296, 57] on button "Templates" at bounding box center [286, 55] width 40 height 38
click at [123, 21] on icon at bounding box center [129, 21] width 14 height 14
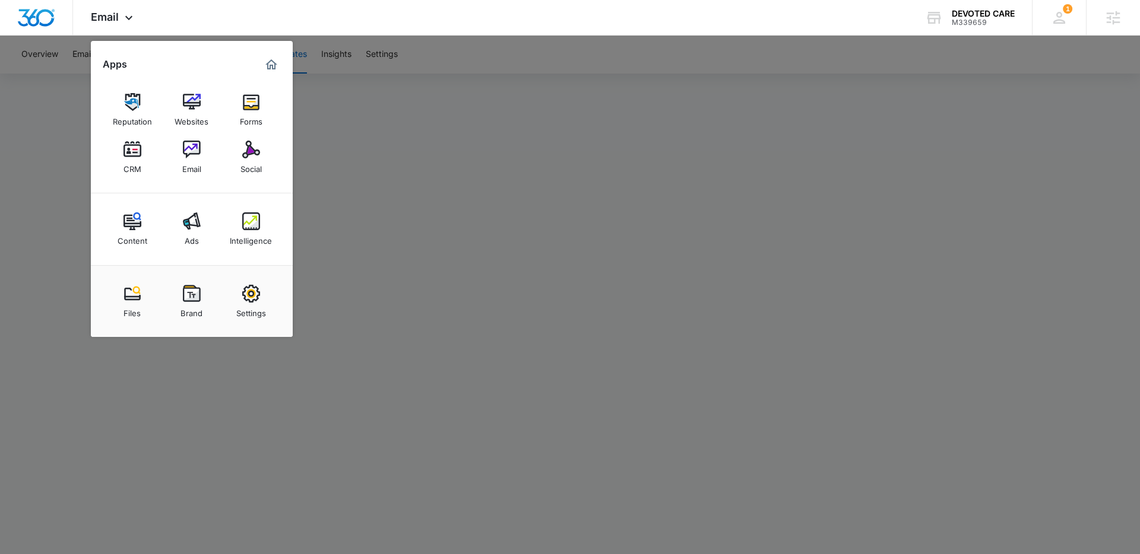
click at [507, 164] on div at bounding box center [570, 277] width 1140 height 554
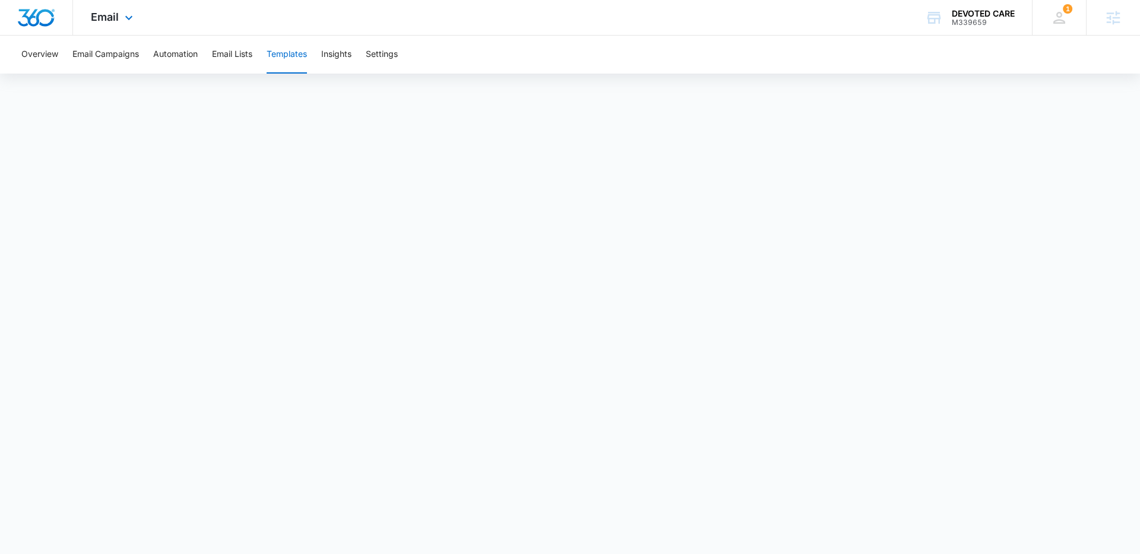
click at [45, 21] on img "Dashboard" at bounding box center [36, 18] width 38 height 18
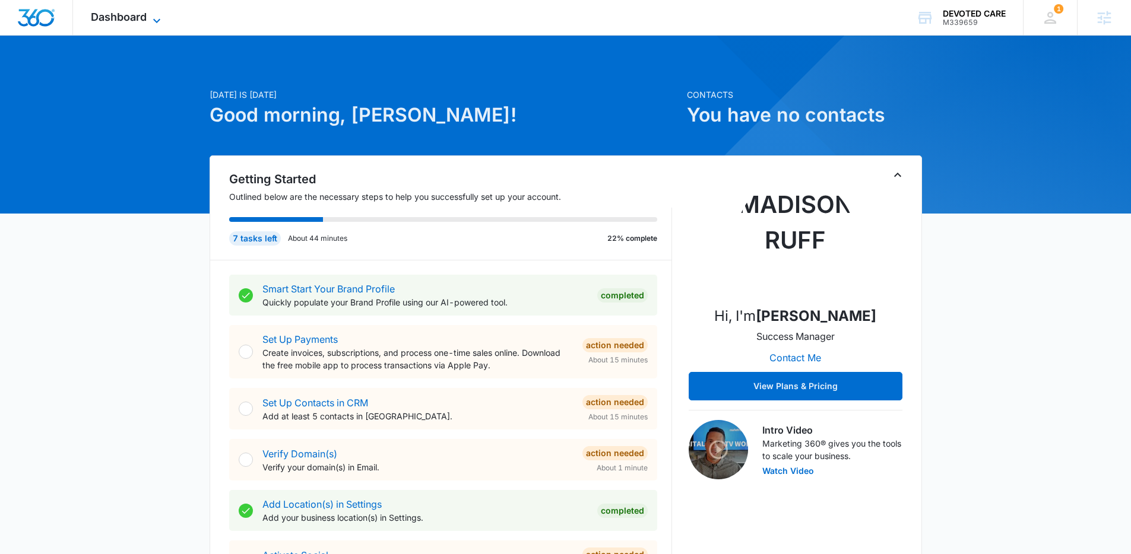
click at [154, 21] on icon at bounding box center [157, 21] width 14 height 14
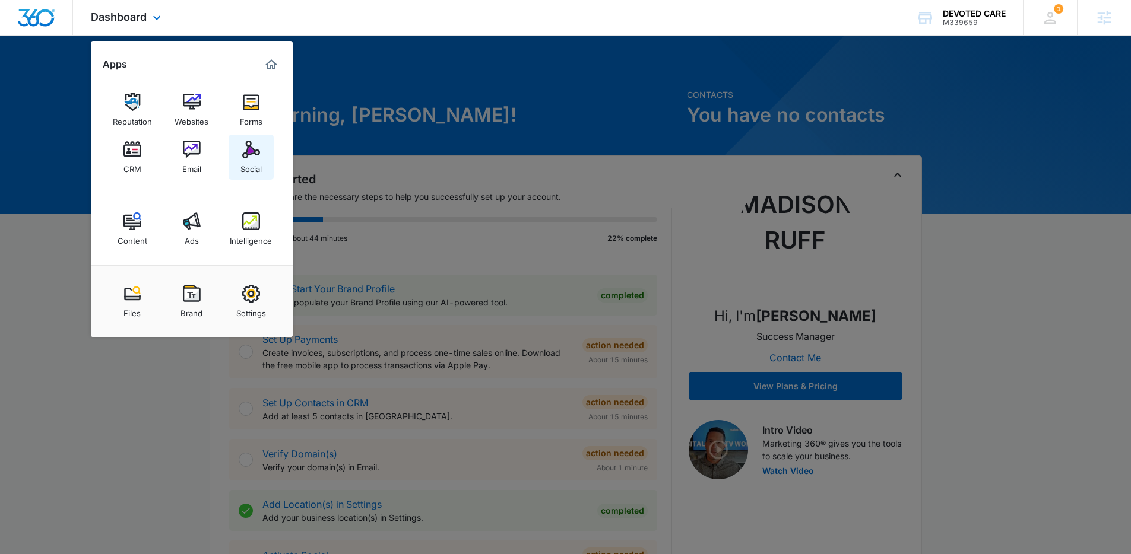
click at [258, 155] on img at bounding box center [251, 150] width 18 height 18
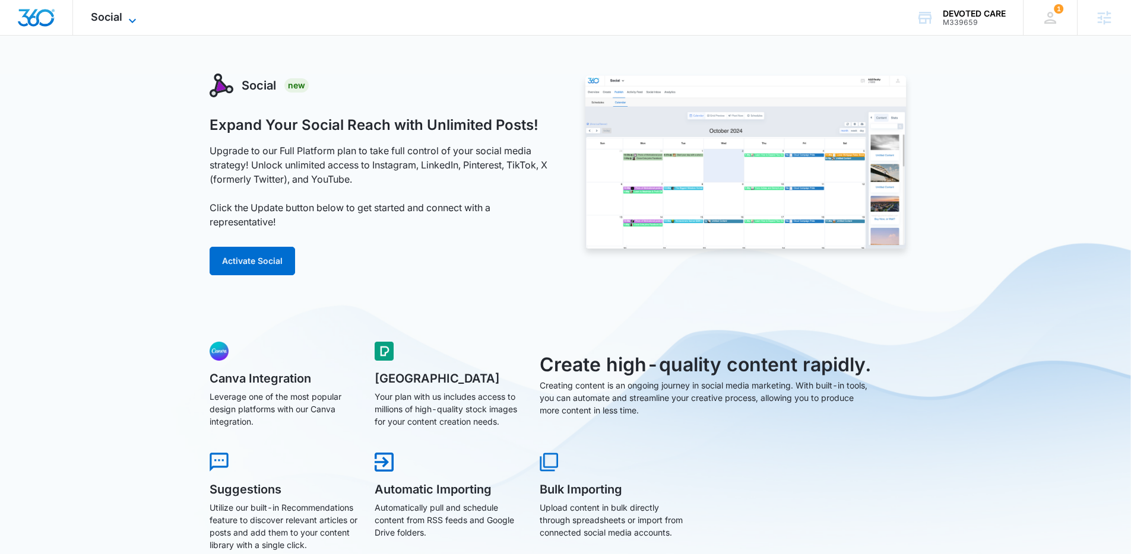
click at [121, 19] on span "Social" at bounding box center [106, 17] width 31 height 12
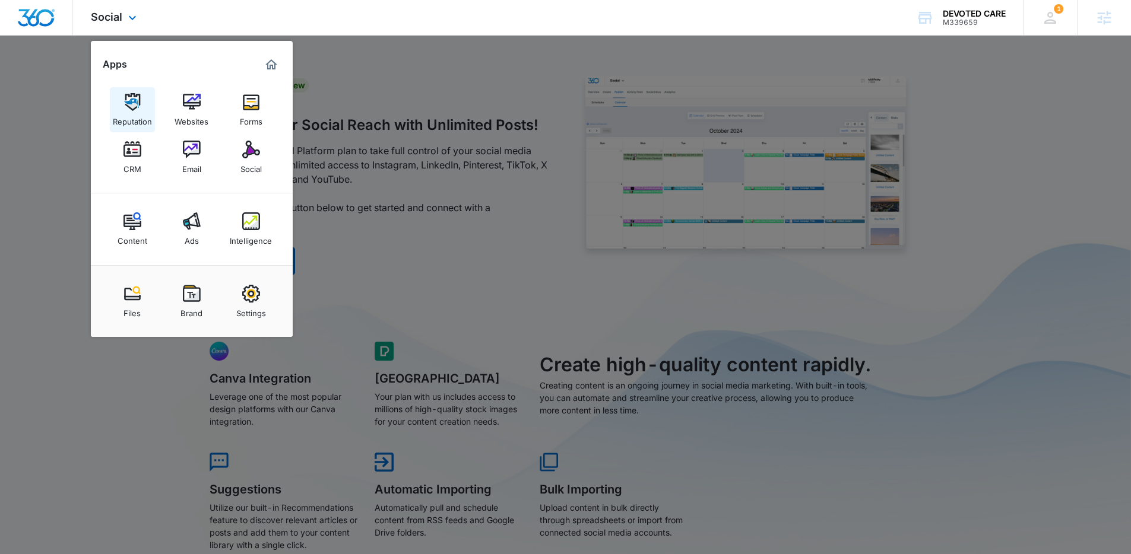
click at [126, 106] on img at bounding box center [132, 102] width 18 height 18
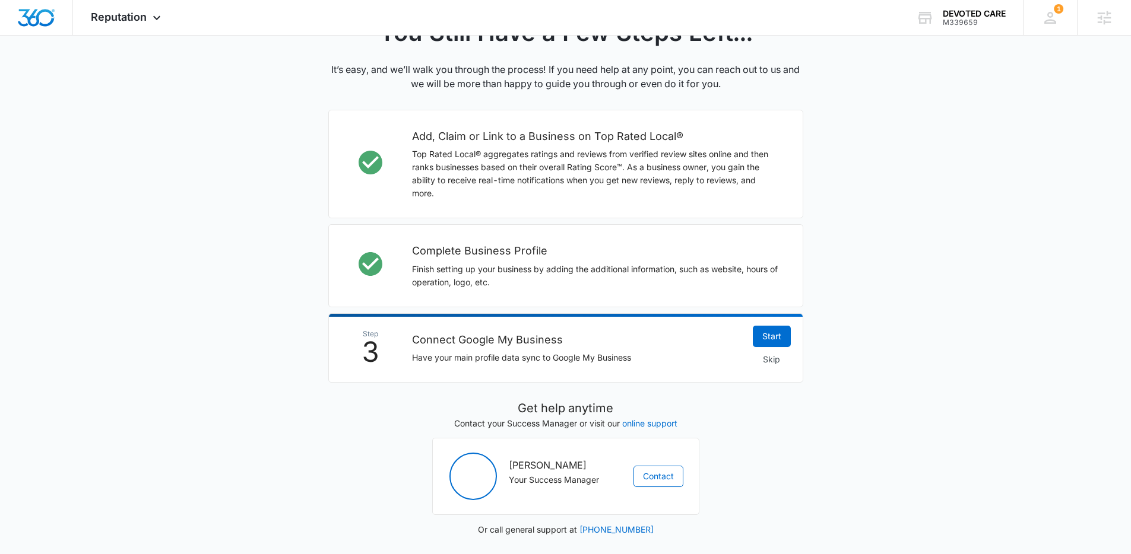
scroll to position [292, 0]
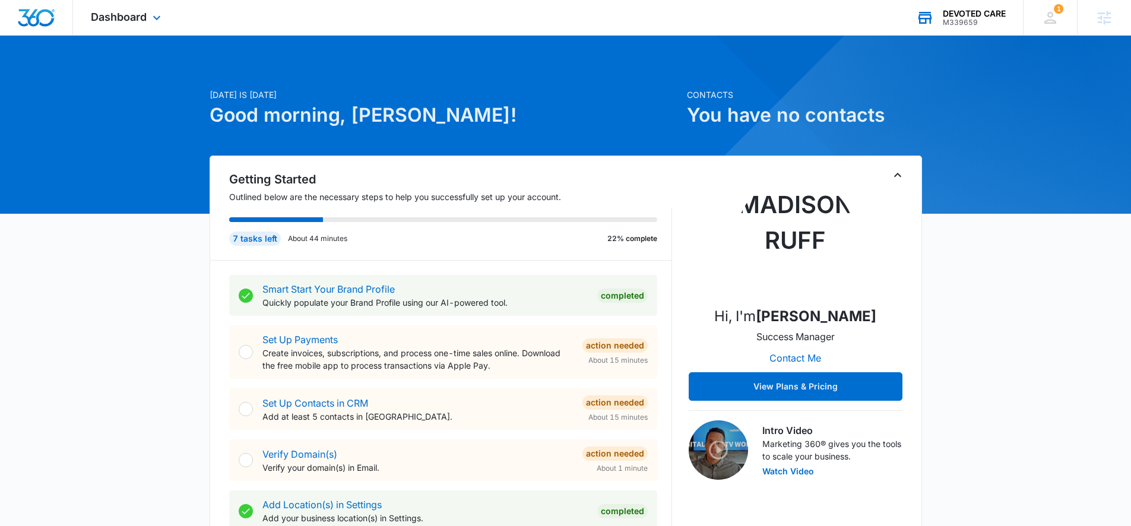
click at [966, 15] on div "DEVOTED CARE" at bounding box center [974, 13] width 63 height 9
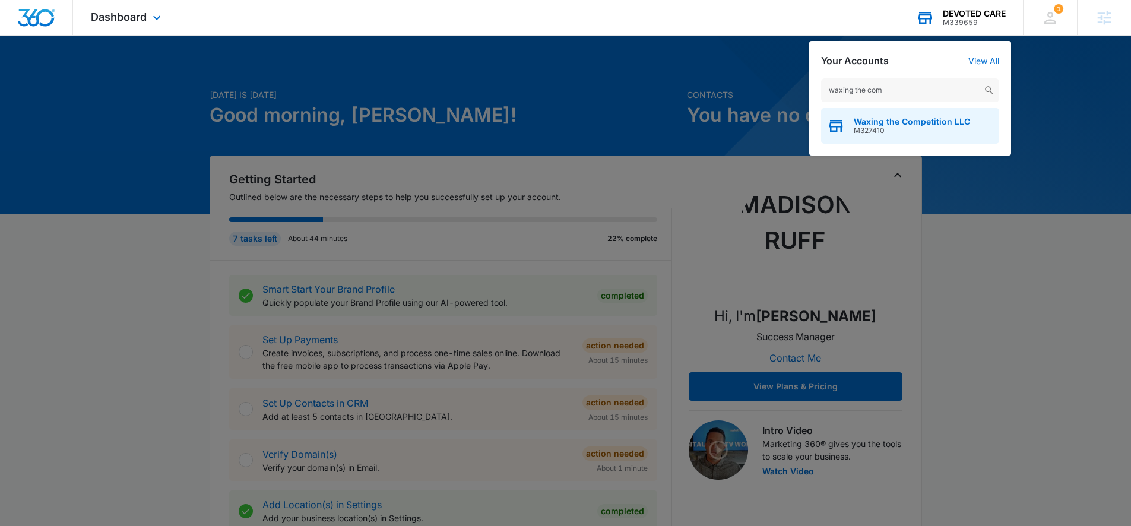
type input "waxing the com"
click at [881, 120] on span "Waxing the Competition LLC" at bounding box center [911, 121] width 116 height 9
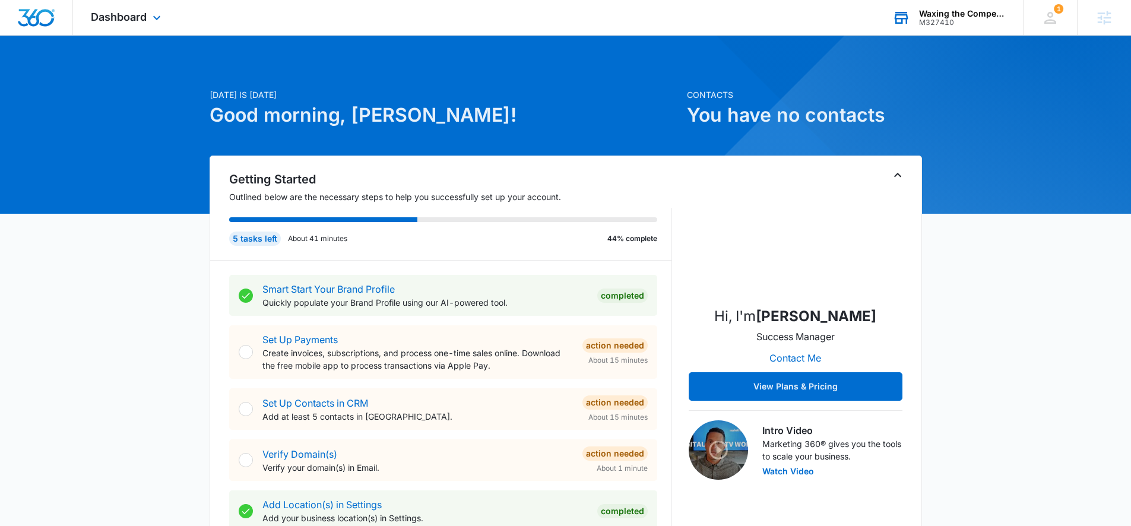
scroll to position [2, 0]
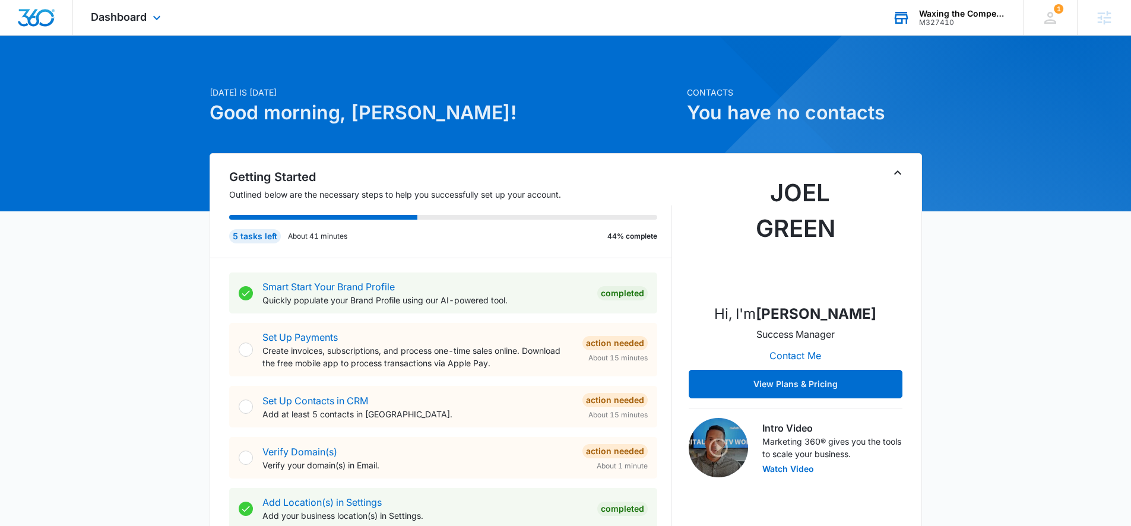
click at [147, 19] on div "Dashboard Apps Reputation Websites Forms CRM Email Social Content Ads Intellige…" at bounding box center [127, 17] width 109 height 35
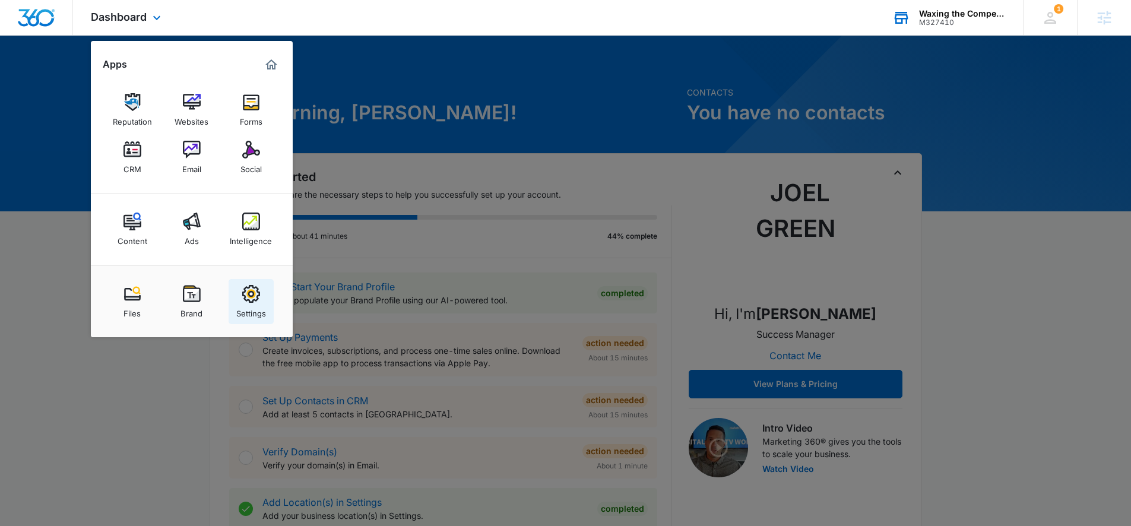
click at [258, 295] on img at bounding box center [251, 294] width 18 height 18
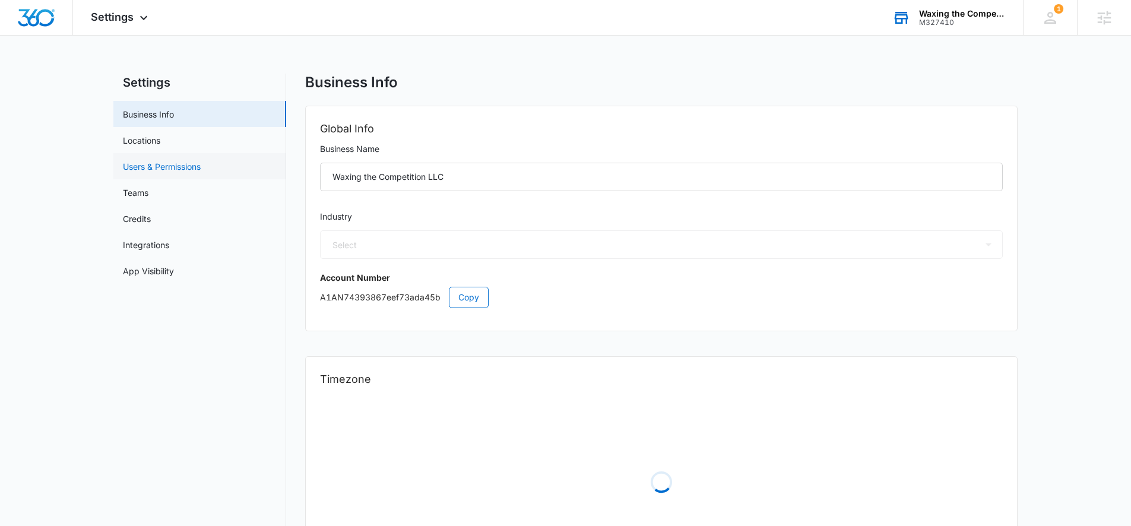
select select "44"
select select "US"
select select "America/New_York"
click at [178, 167] on link "Users & Permissions" at bounding box center [162, 166] width 78 height 12
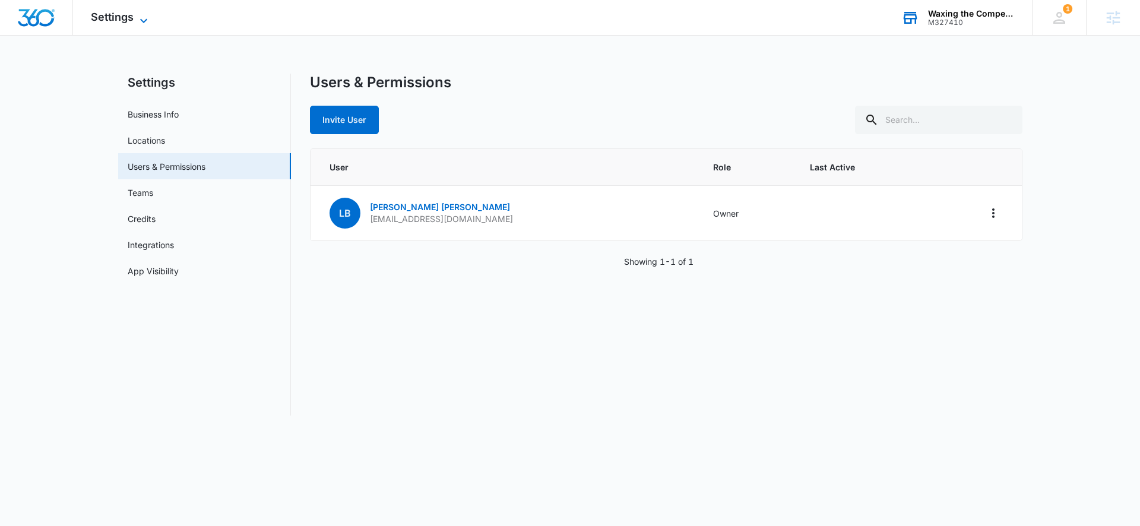
click at [137, 11] on div "Settings Apps Reputation Websites Forms CRM Email Social Content Ads Intelligen…" at bounding box center [121, 17] width 96 height 35
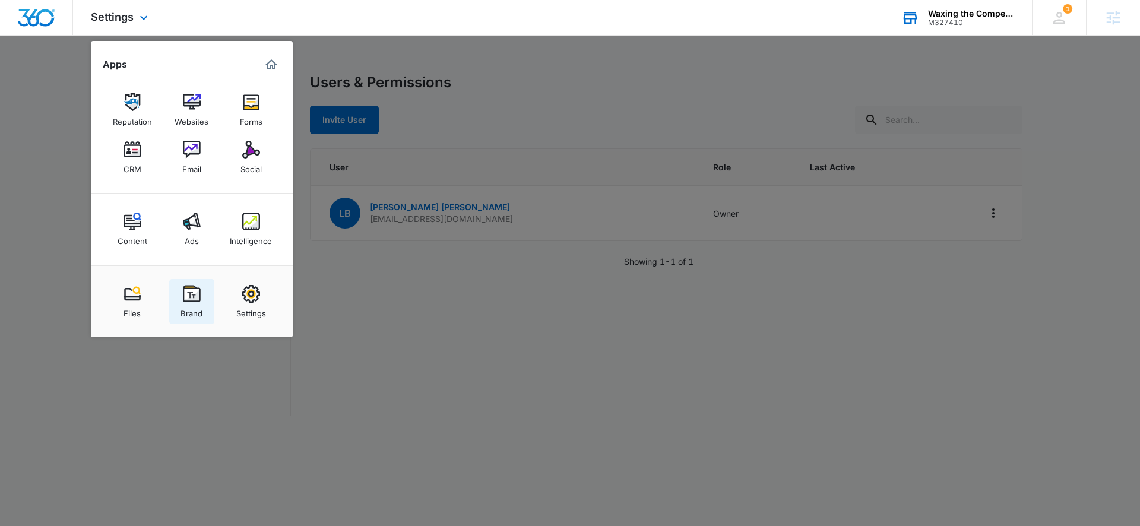
click at [188, 295] on img at bounding box center [192, 294] width 18 height 18
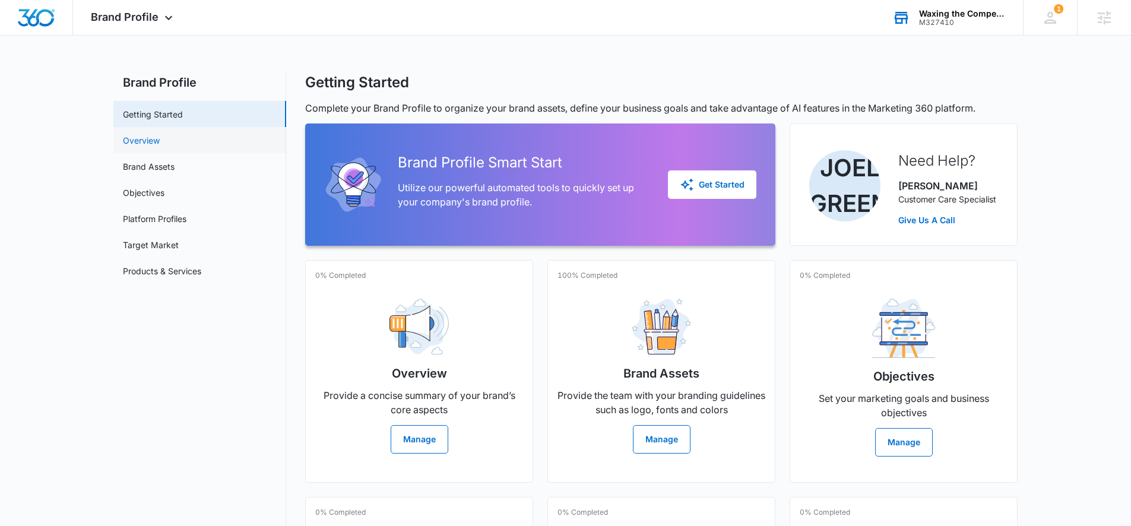
click at [153, 143] on link "Overview" at bounding box center [141, 140] width 37 height 12
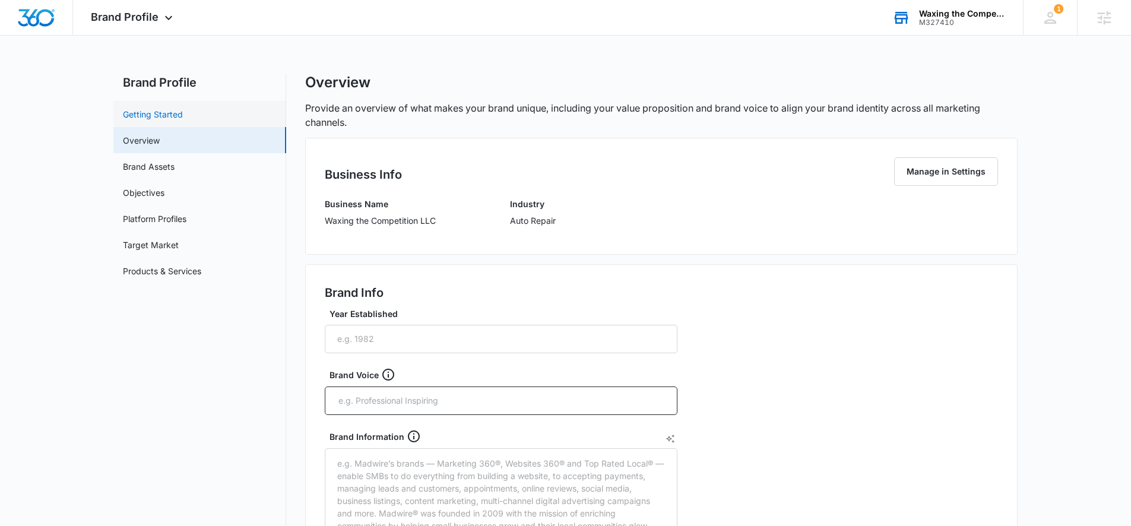
click at [158, 111] on link "Getting Started" at bounding box center [153, 114] width 60 height 12
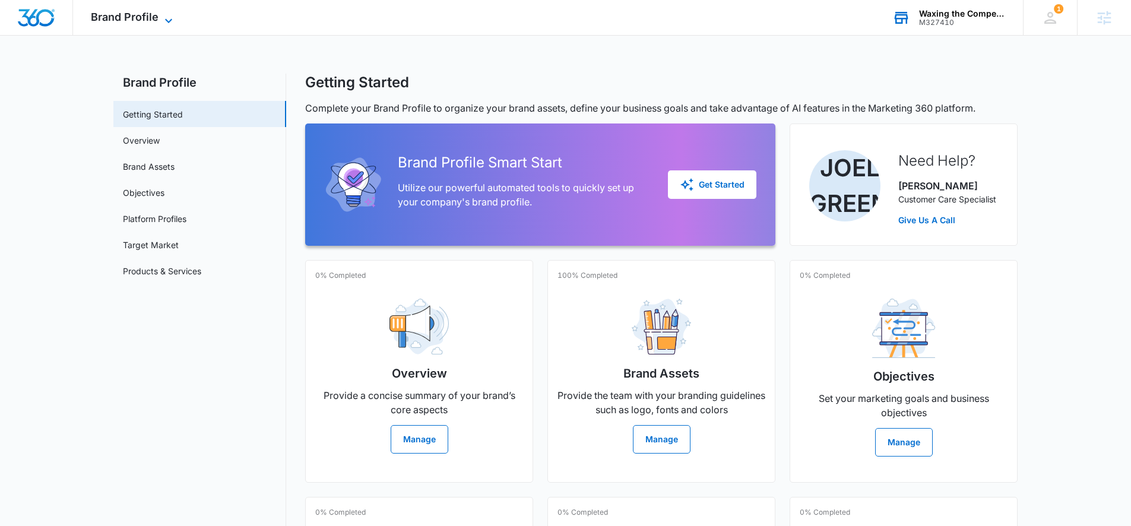
click at [138, 16] on span "Brand Profile" at bounding box center [125, 17] width 68 height 12
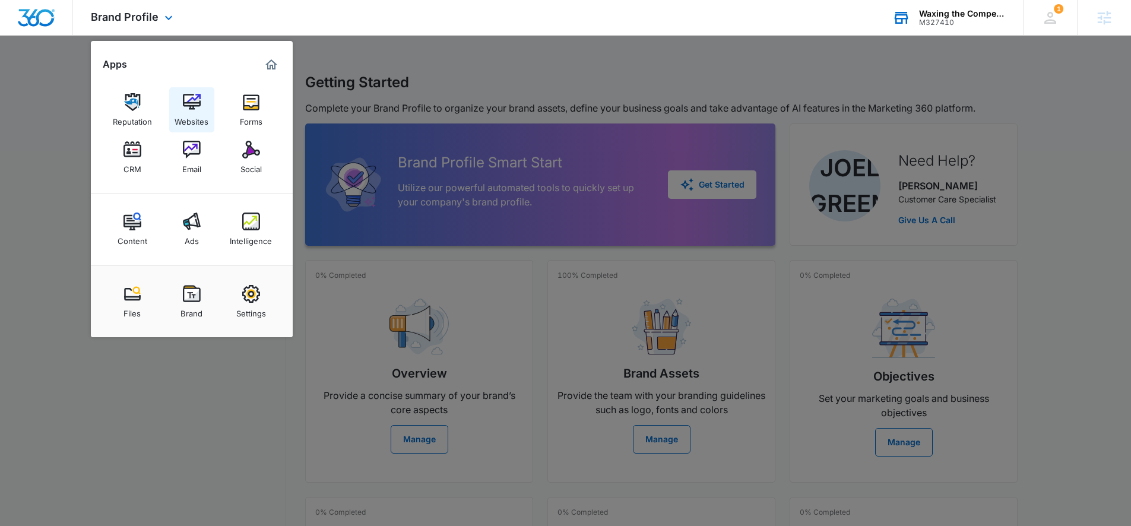
click at [193, 115] on div "Websites" at bounding box center [191, 118] width 34 height 15
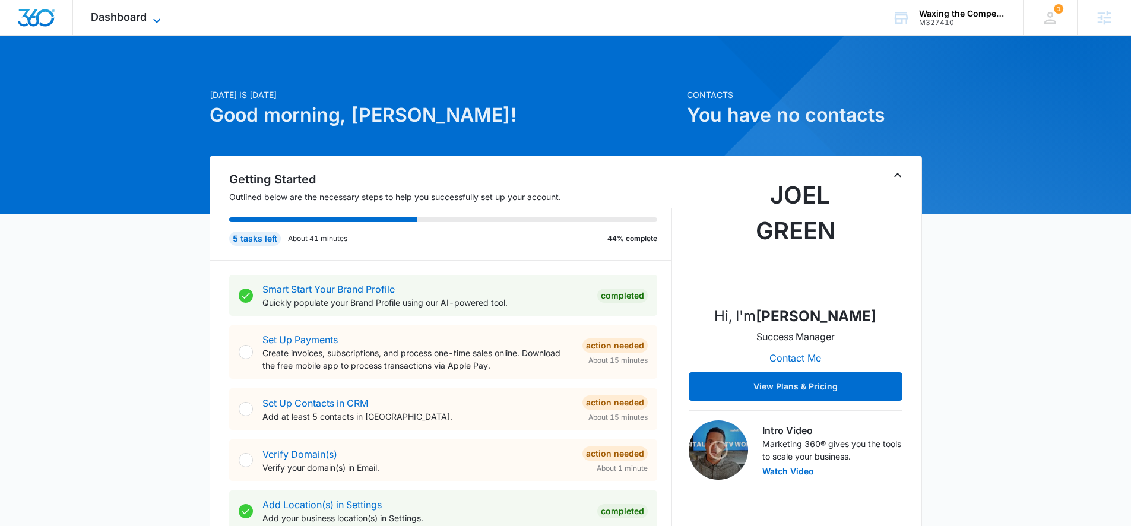
click at [118, 18] on span "Dashboard" at bounding box center [119, 17] width 56 height 12
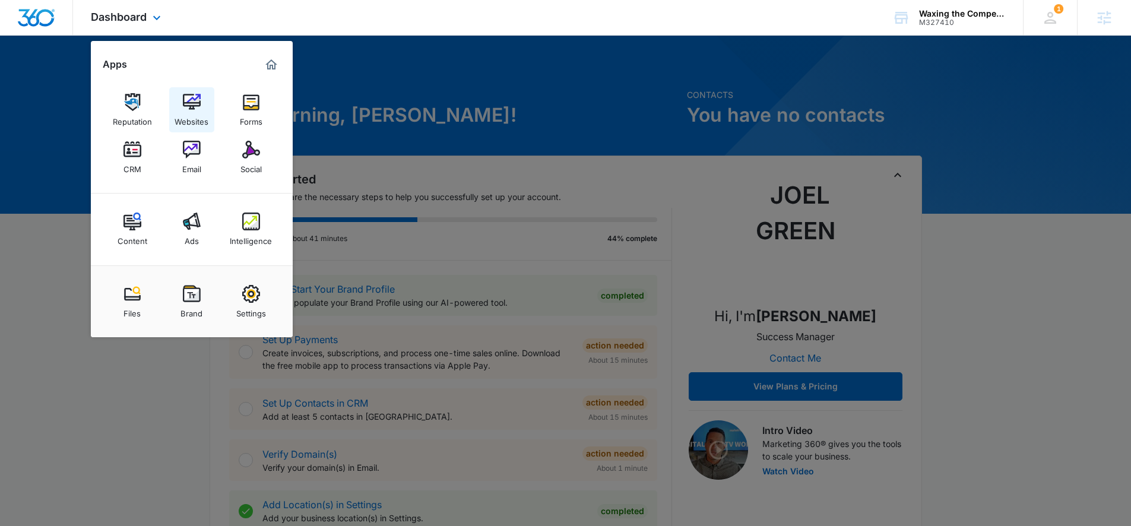
click at [188, 104] on img at bounding box center [192, 102] width 18 height 18
